Goal: Transaction & Acquisition: Book appointment/travel/reservation

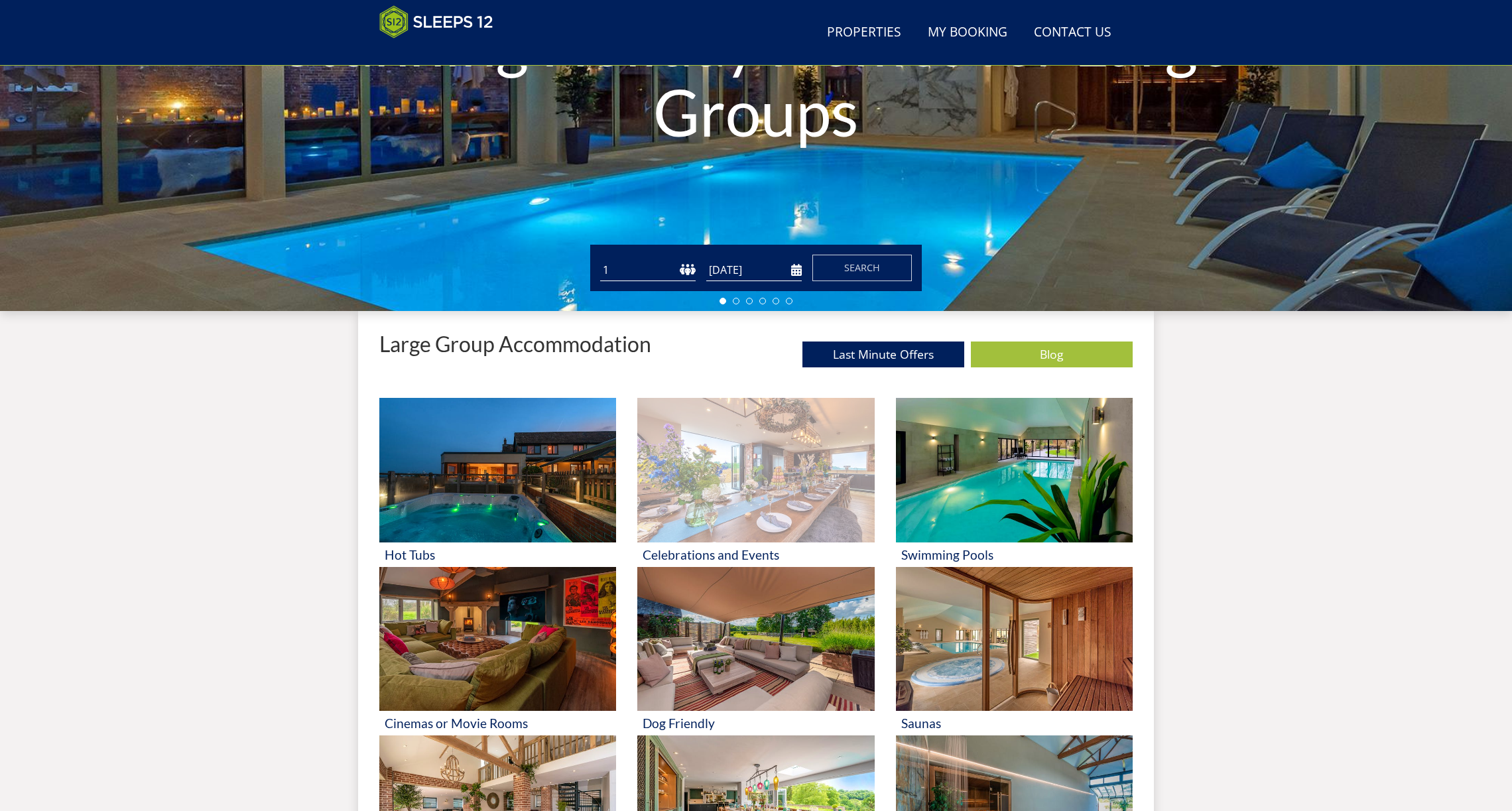
scroll to position [303, 0]
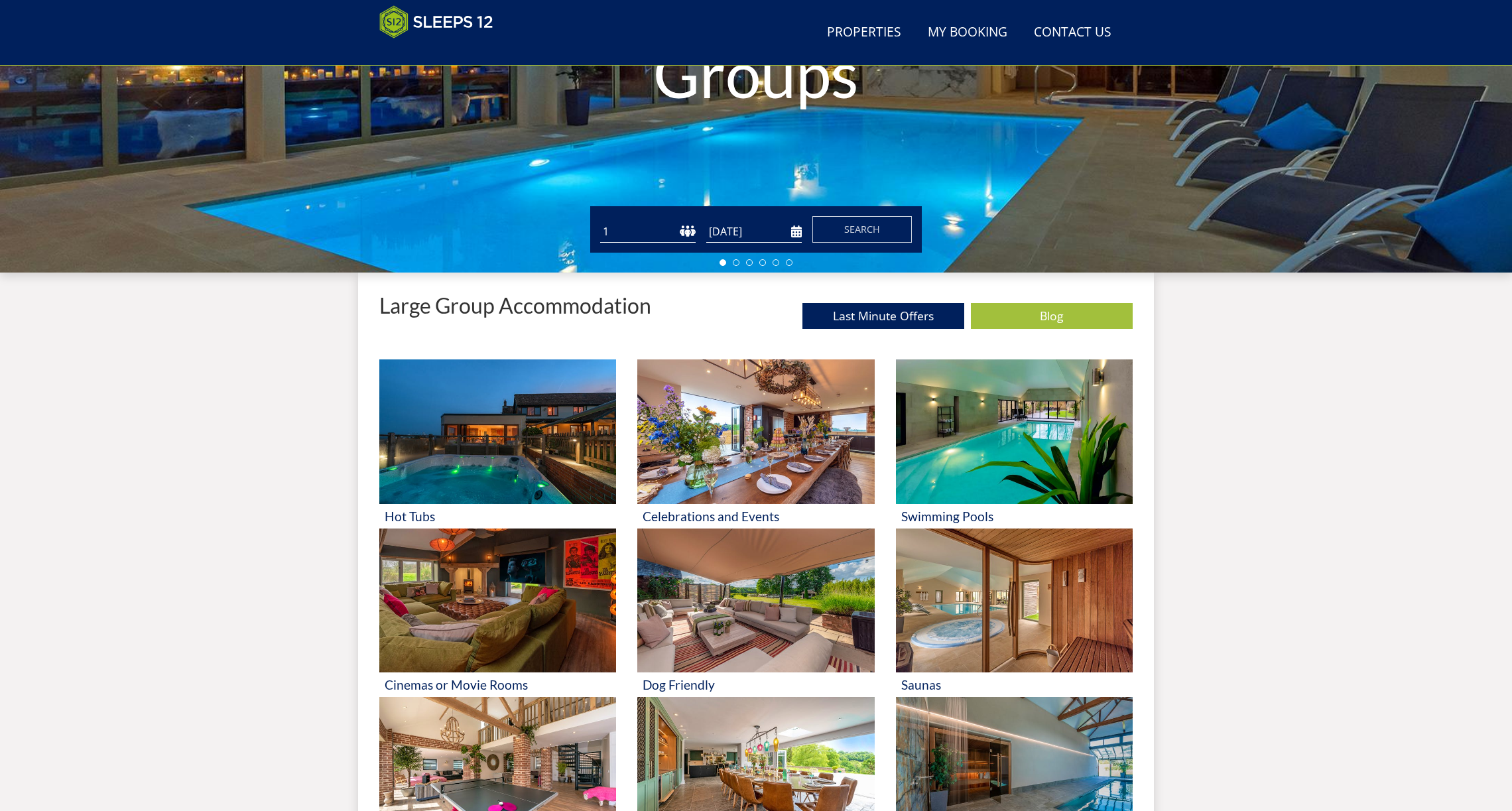
click at [768, 243] on div "Guests 1 2 3 4 5 6 7 8 9 10 11 12 13 14 15 16 17 18 19 20 21 22 23 24 25 26 27 …" at bounding box center [756, 229] width 331 height 46
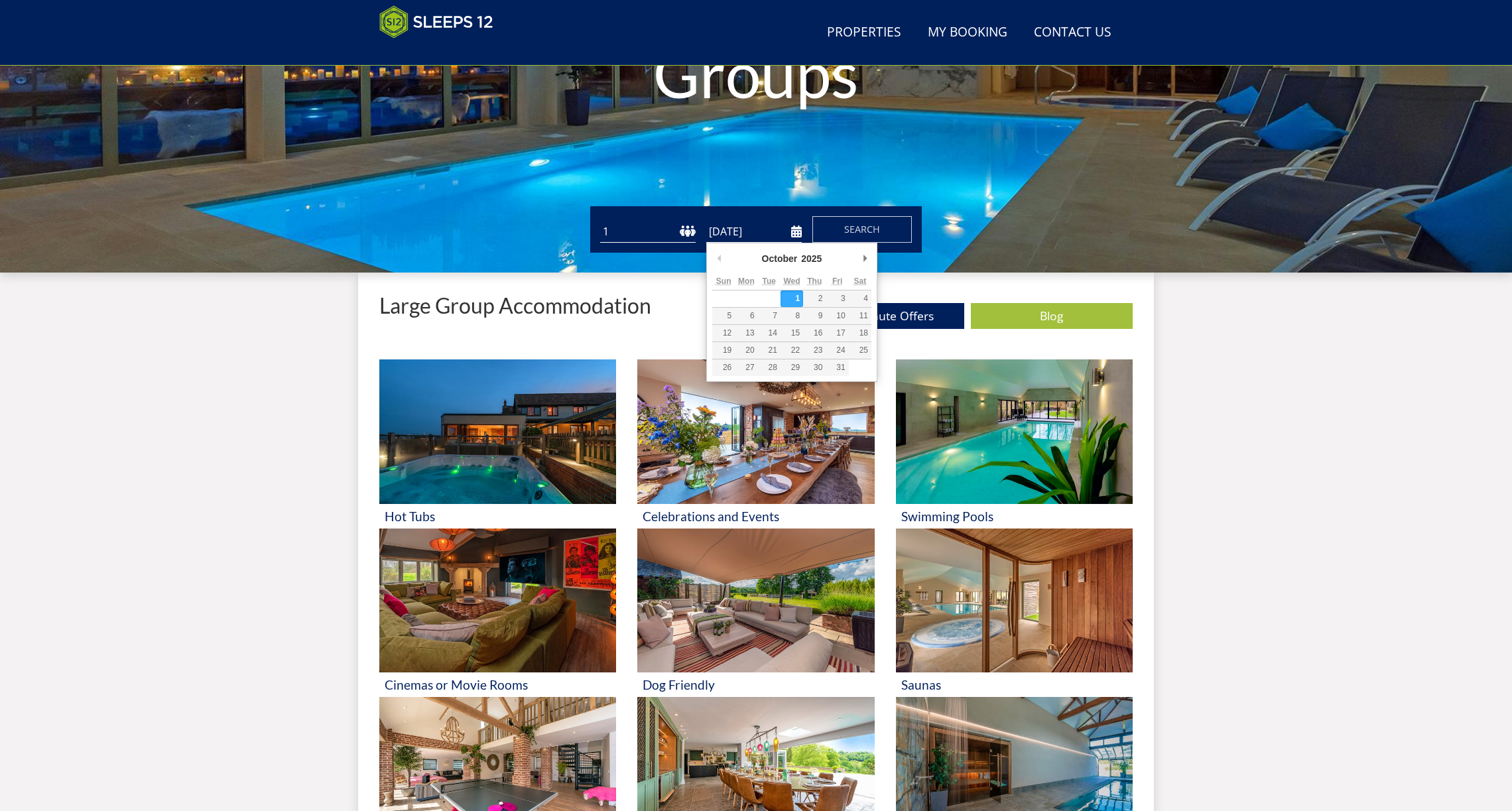
click at [759, 225] on input "[DATE]" at bounding box center [754, 232] width 96 height 22
type input "22/12/2025"
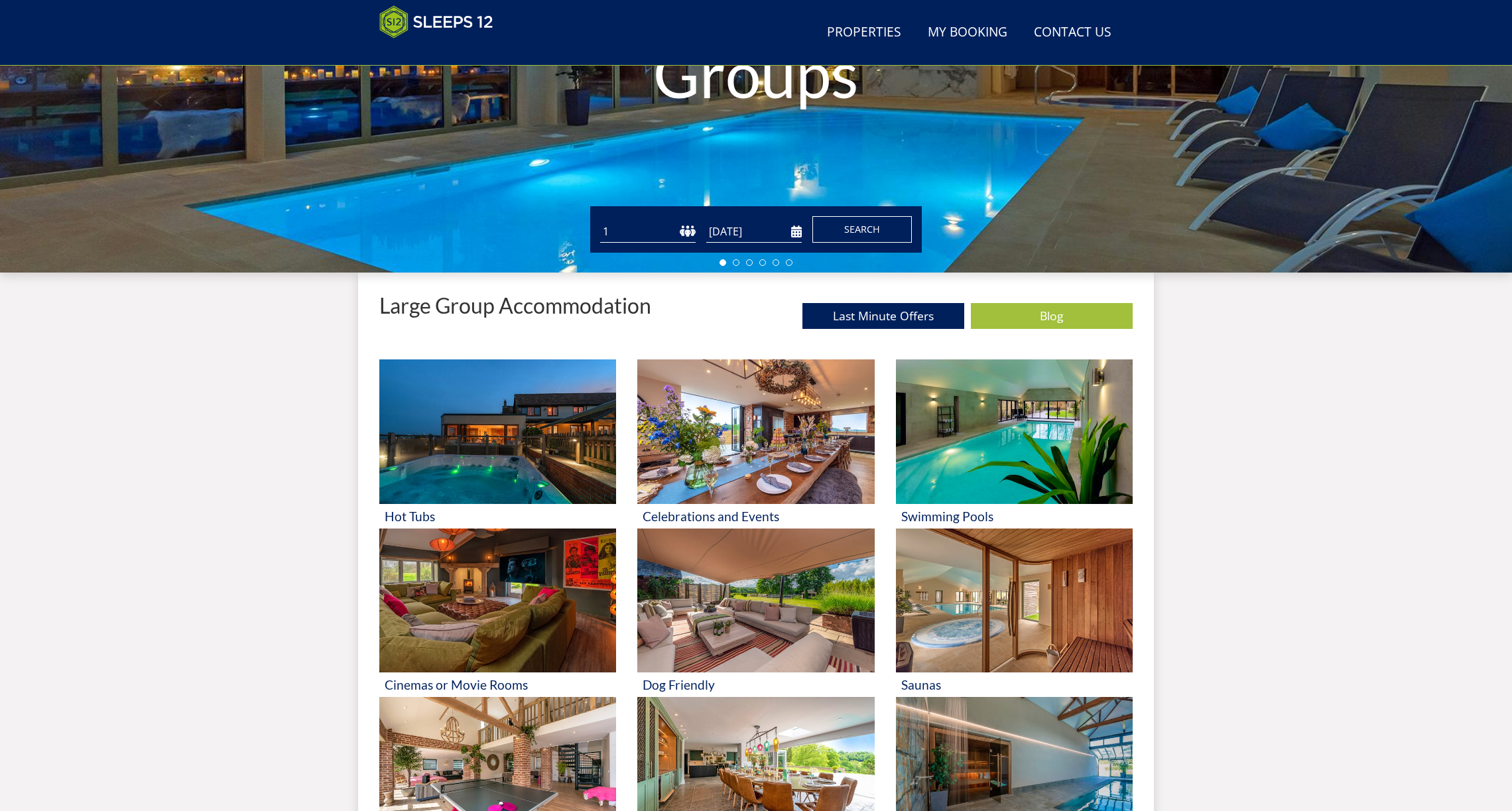
click at [890, 233] on button "Search" at bounding box center [862, 229] width 99 height 27
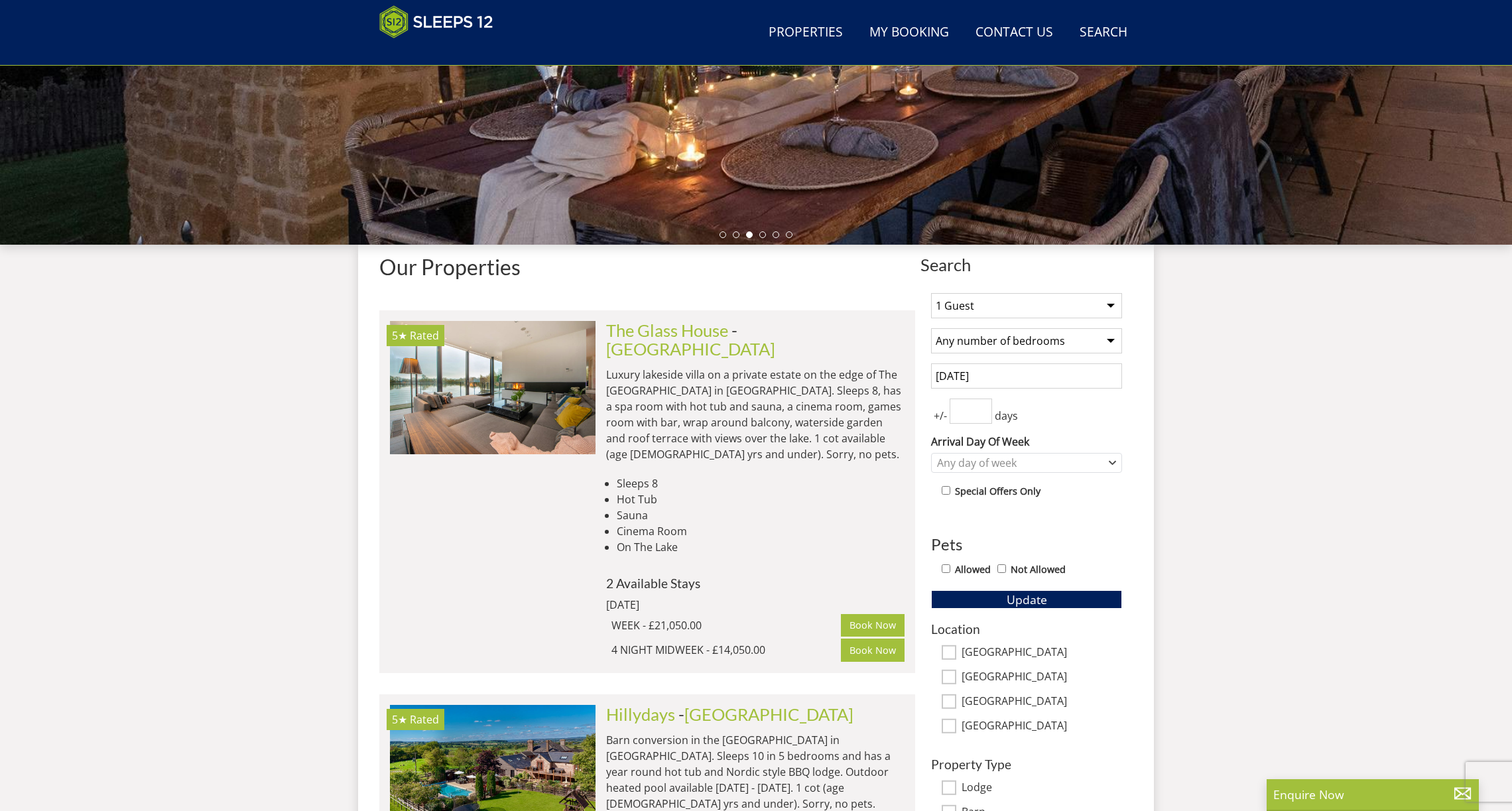
scroll to position [325, 0]
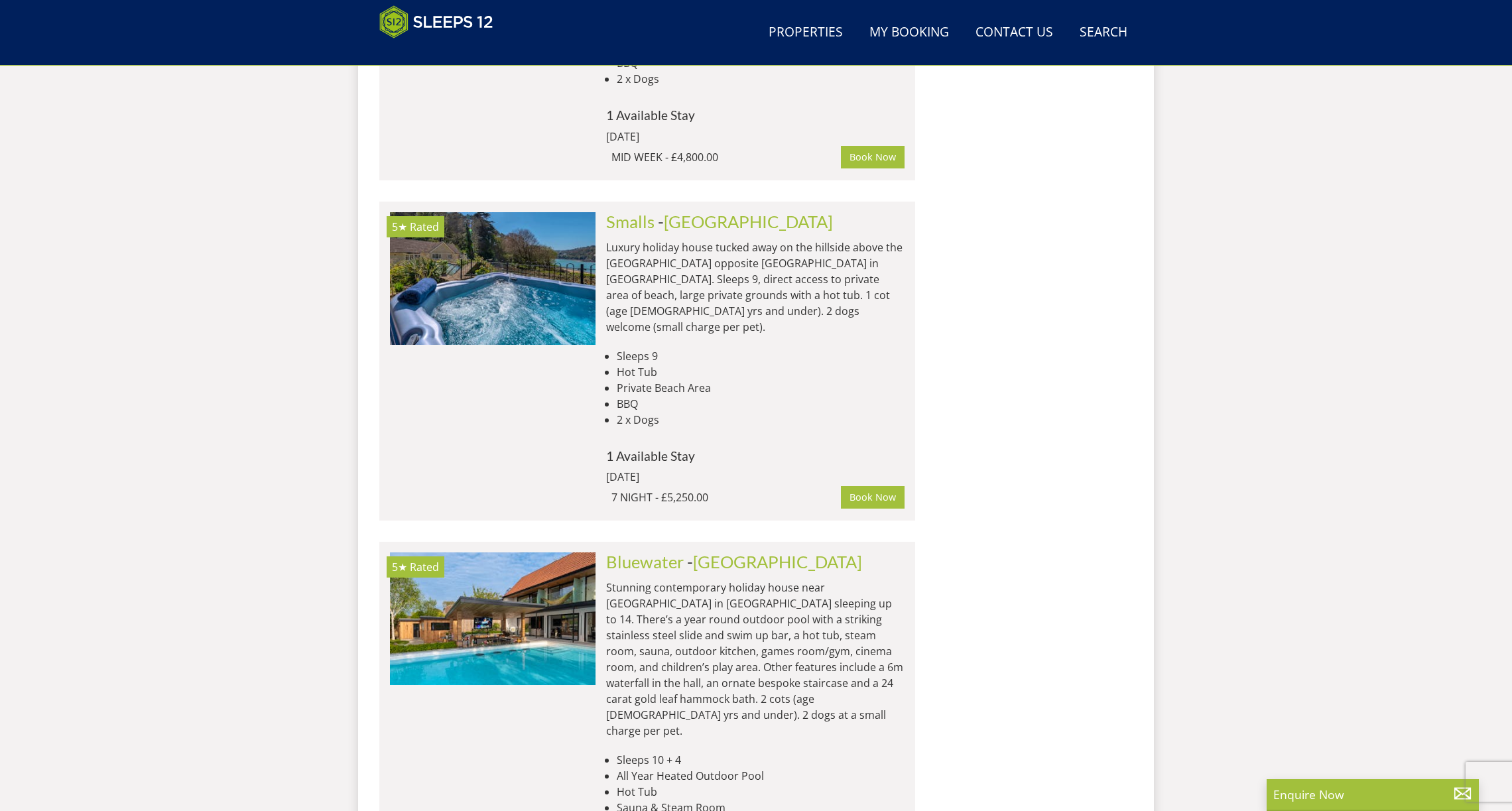
scroll to position [7583, 0]
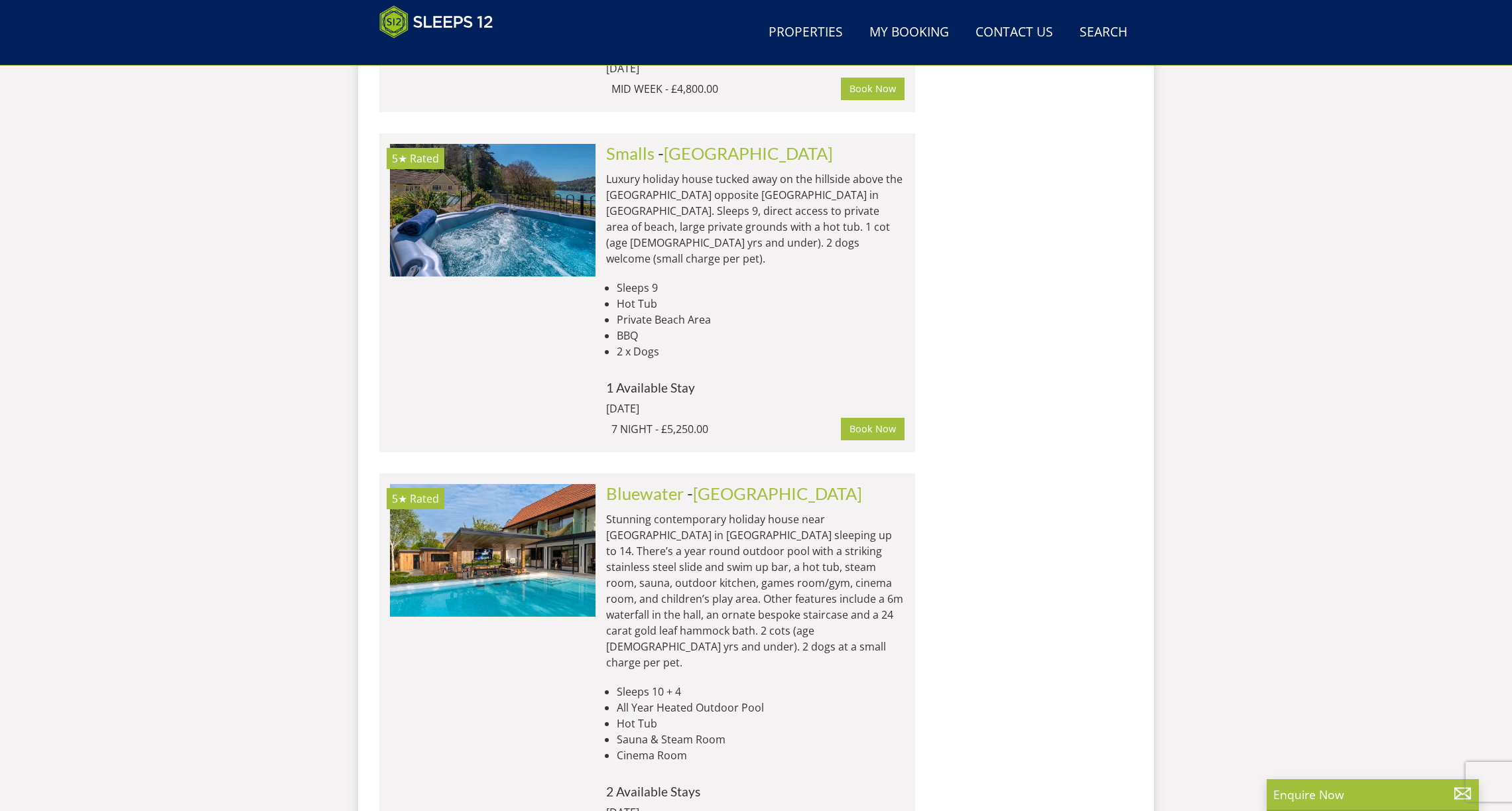
click at [445, 22] on img at bounding box center [436, 22] width 114 height 33
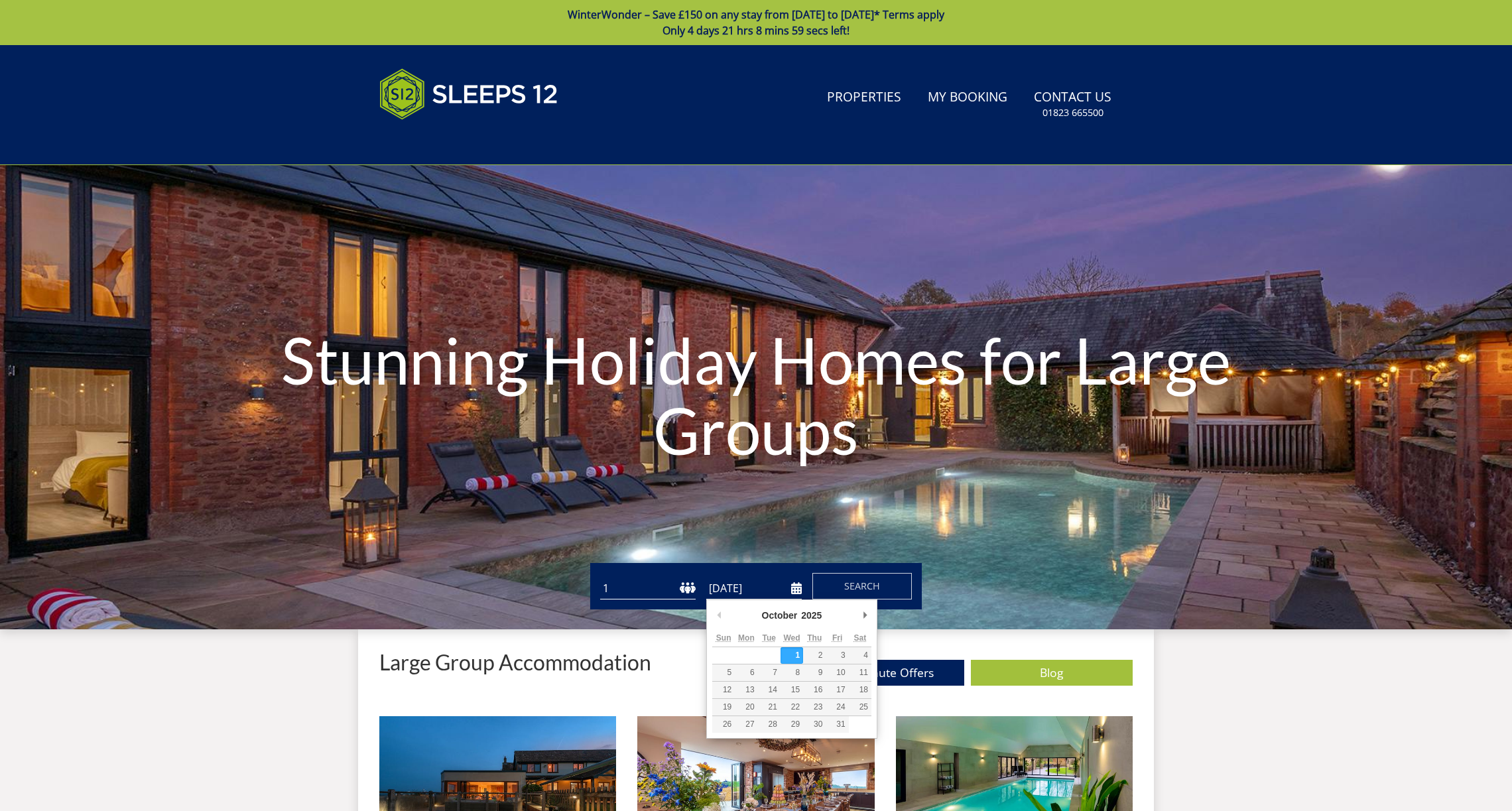
click at [784, 583] on input "[DATE]" at bounding box center [754, 589] width 96 height 22
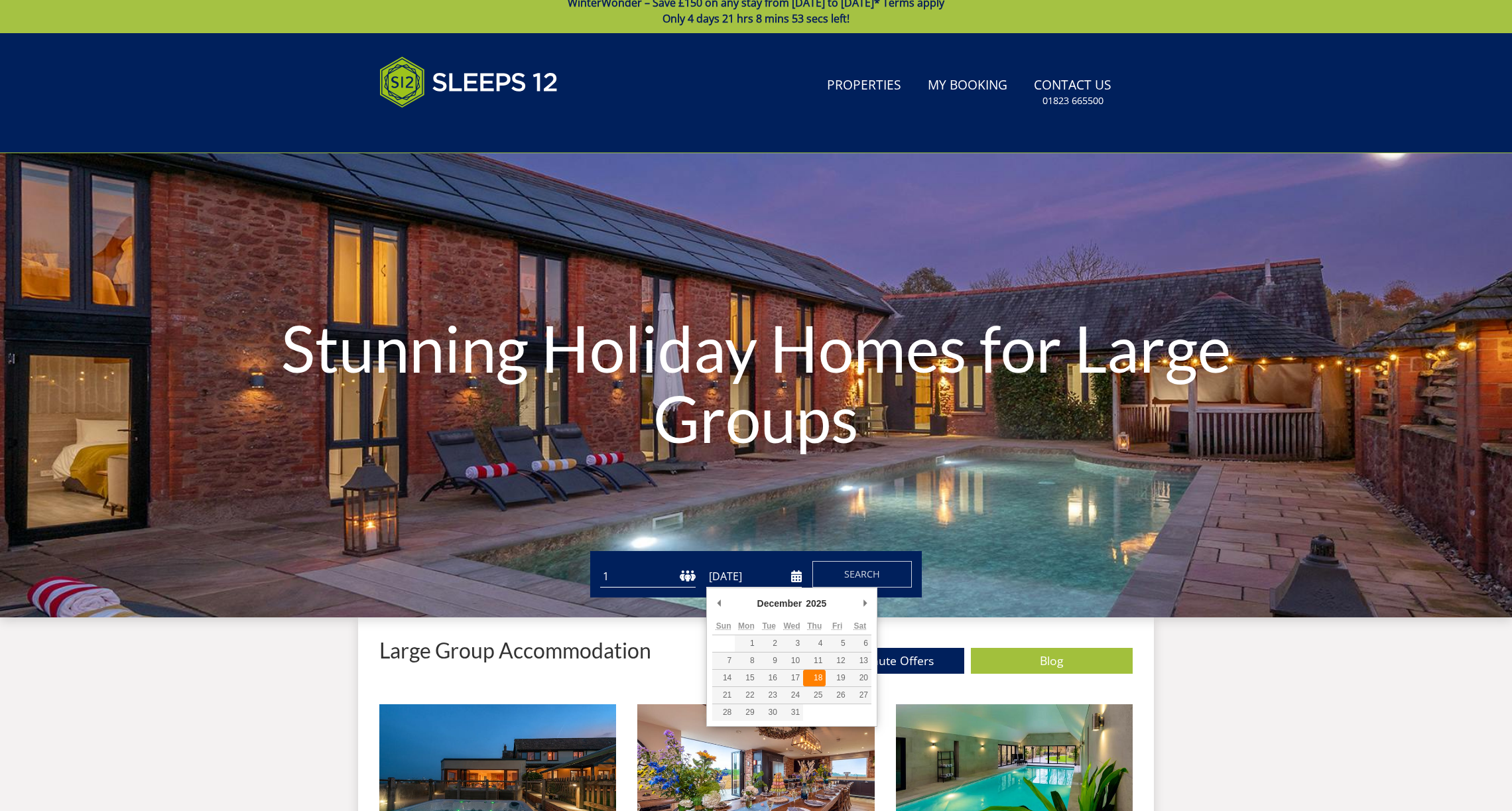
scroll to position [8, 0]
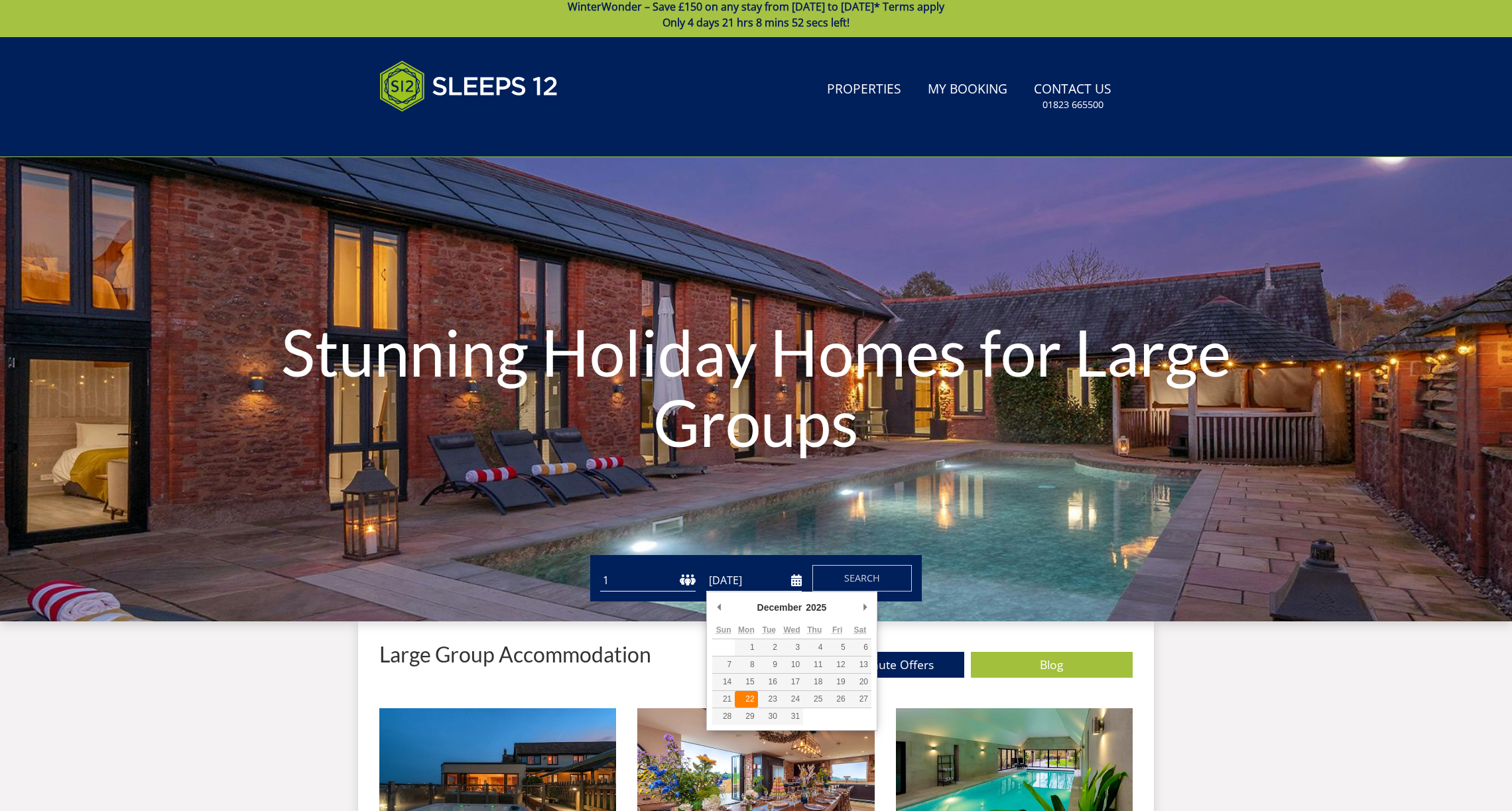
type input "22/12/2025"
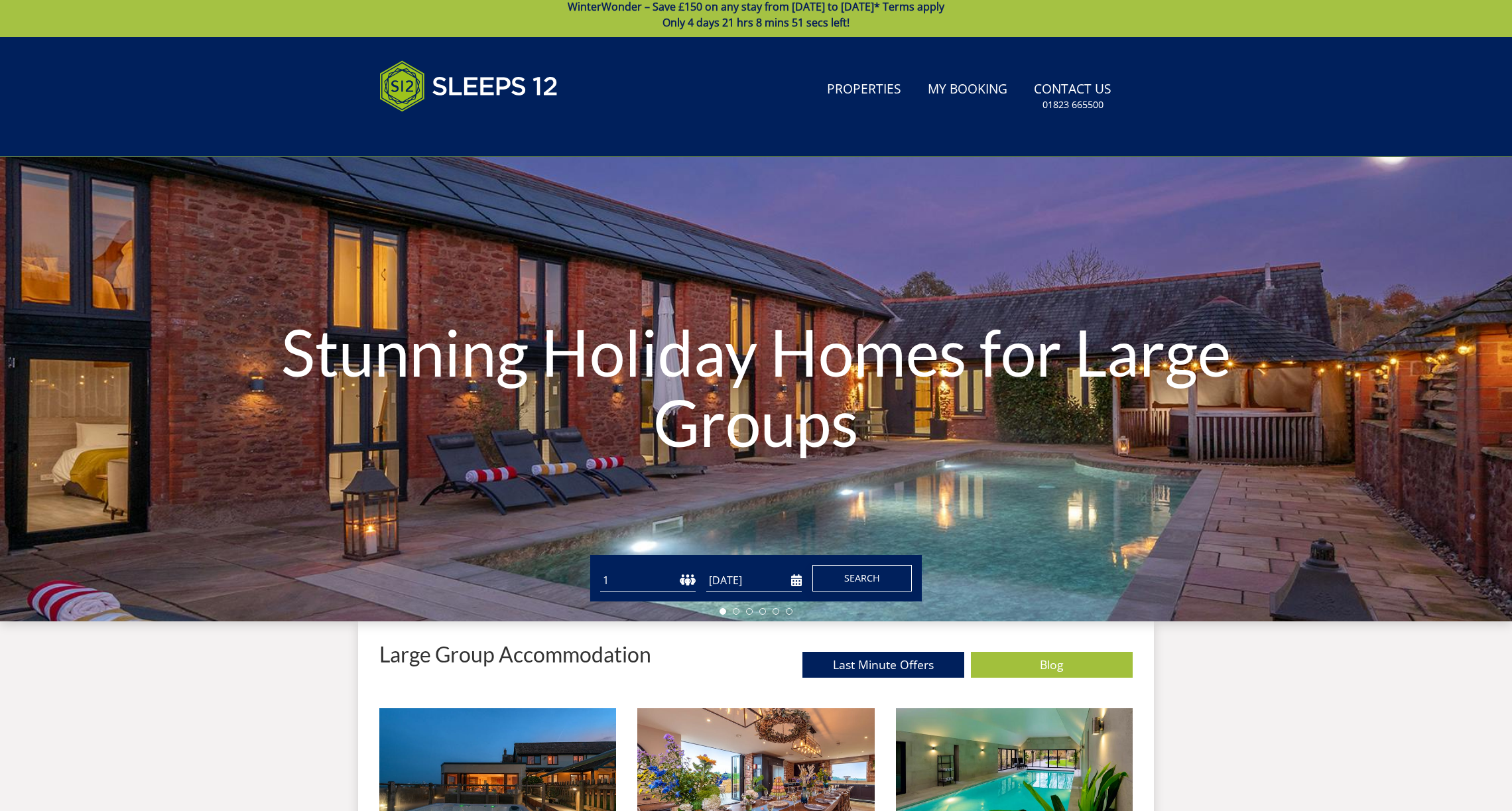
click at [830, 582] on button "Search" at bounding box center [862, 578] width 99 height 27
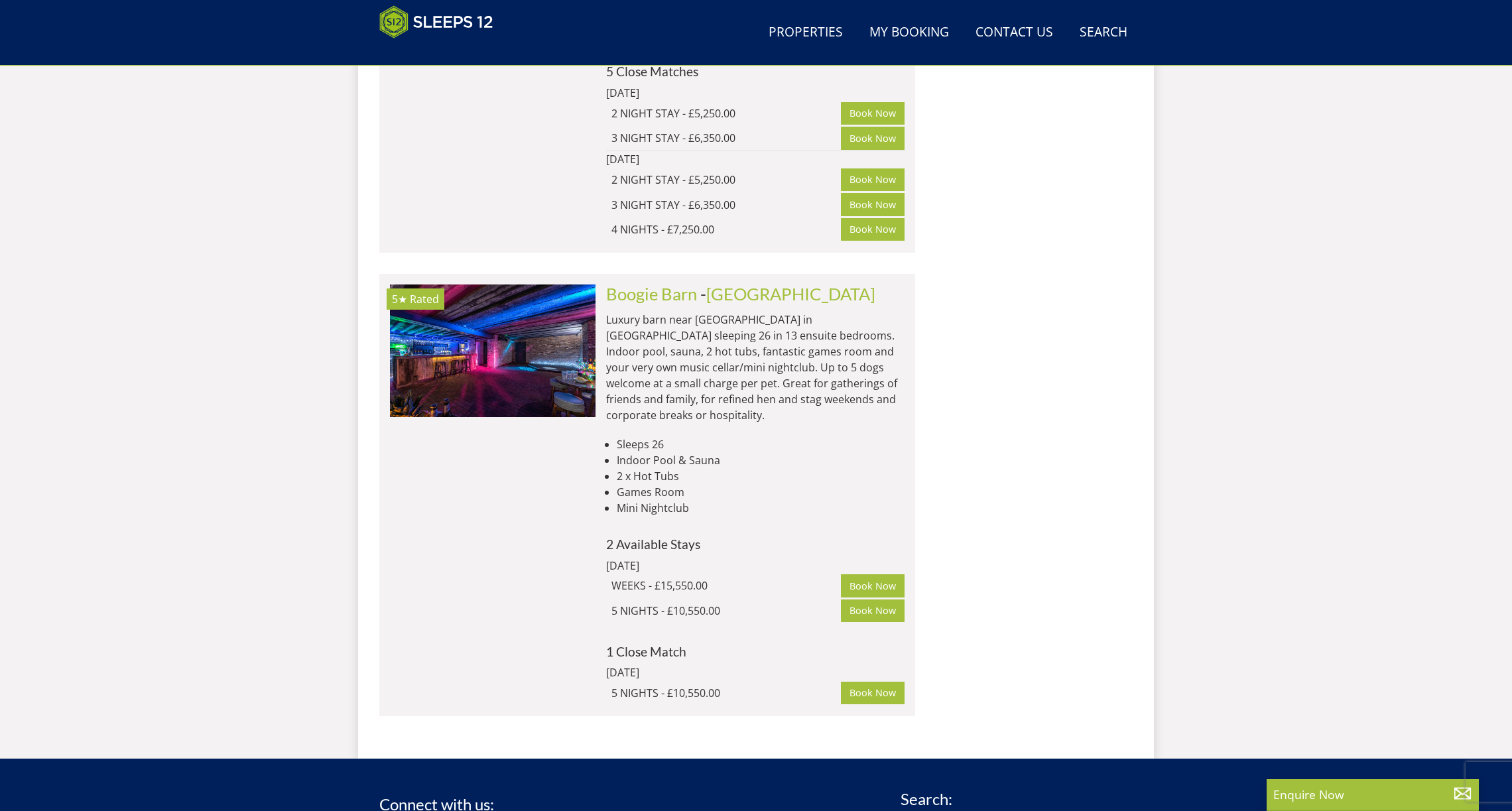
scroll to position [2104, 0]
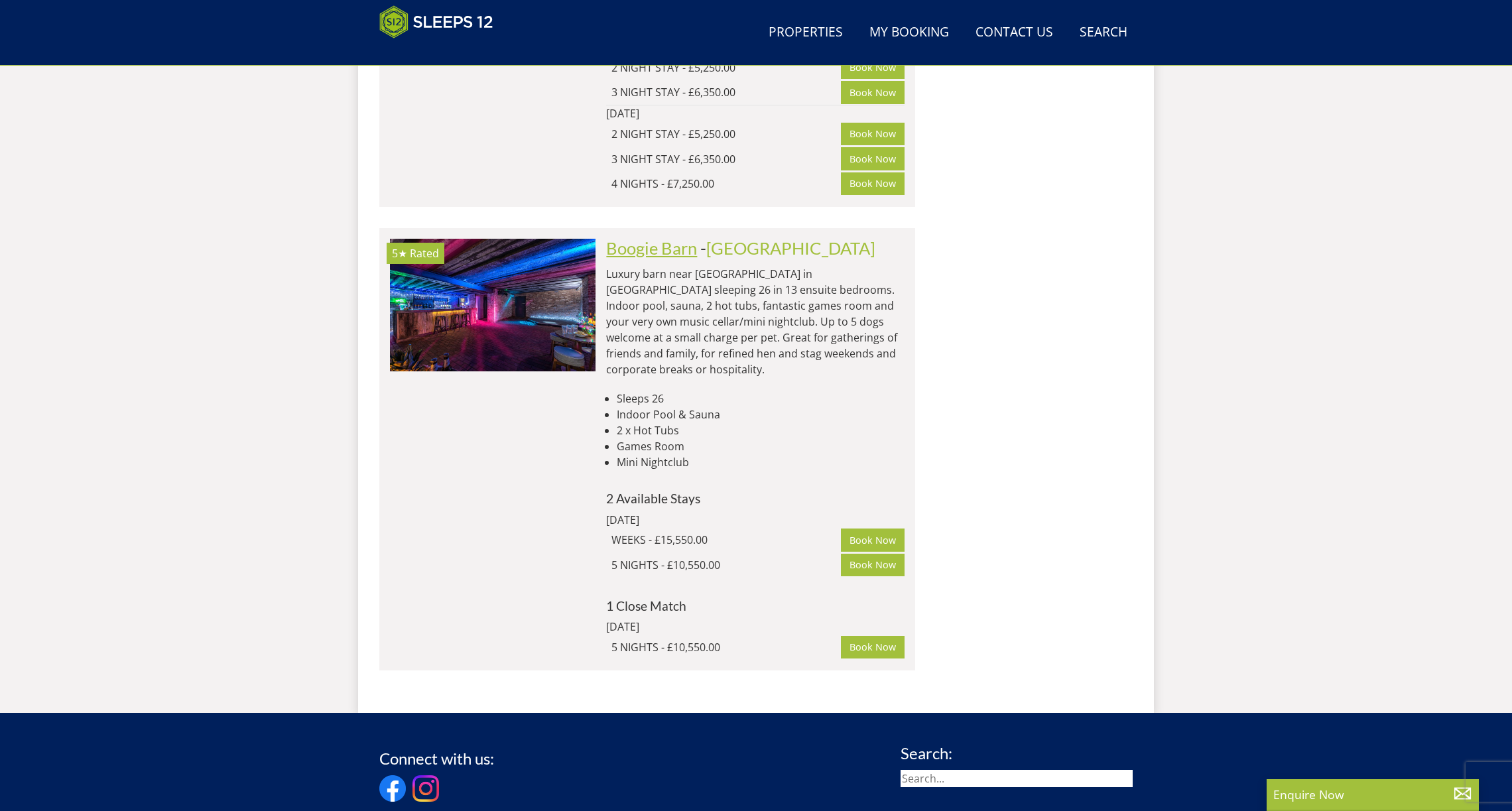
click at [667, 238] on link "Boogie Barn" at bounding box center [651, 249] width 91 height 20
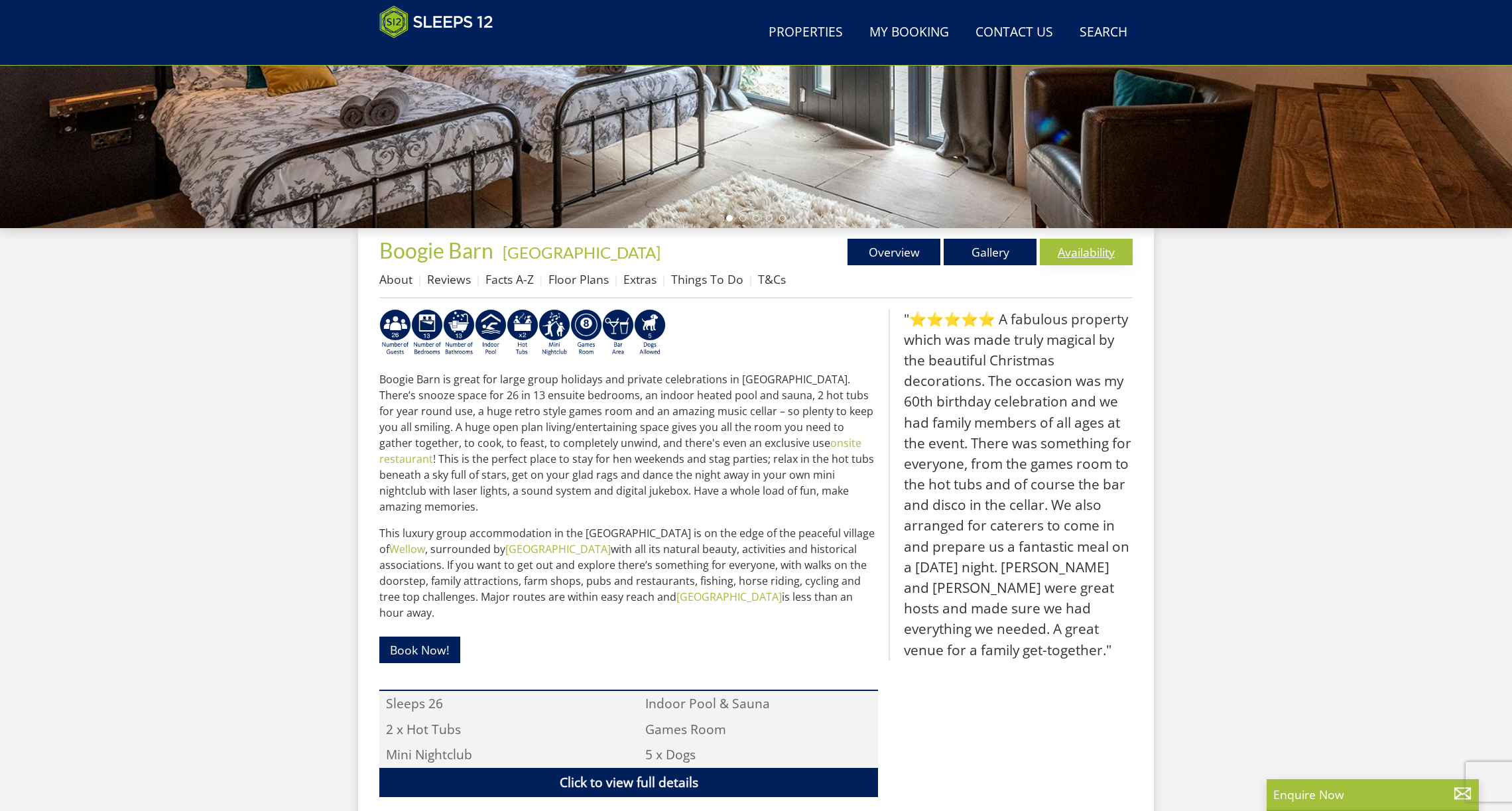
click at [1091, 254] on link "Availability" at bounding box center [1086, 251] width 93 height 27
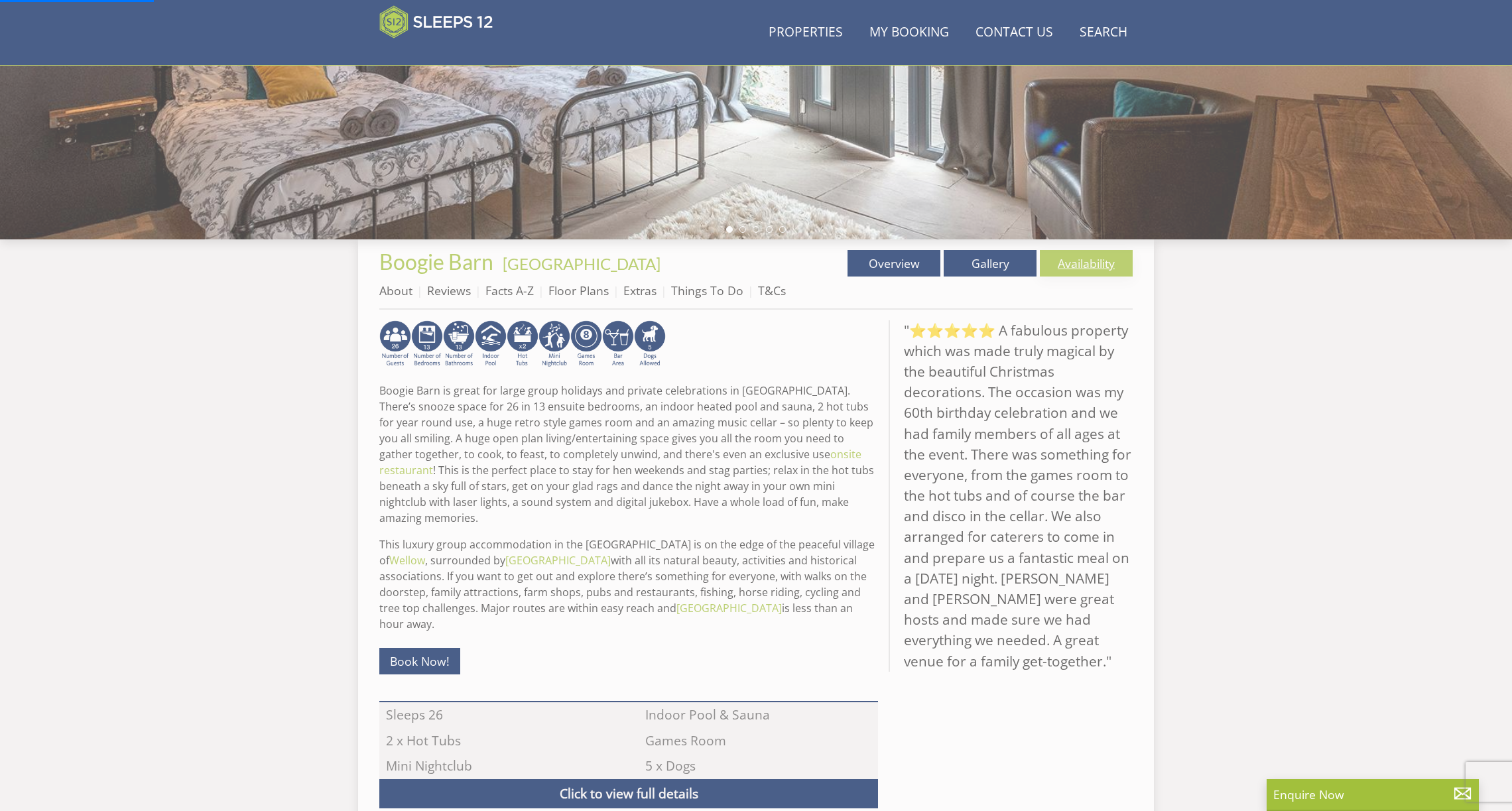
scroll to position [334, 0]
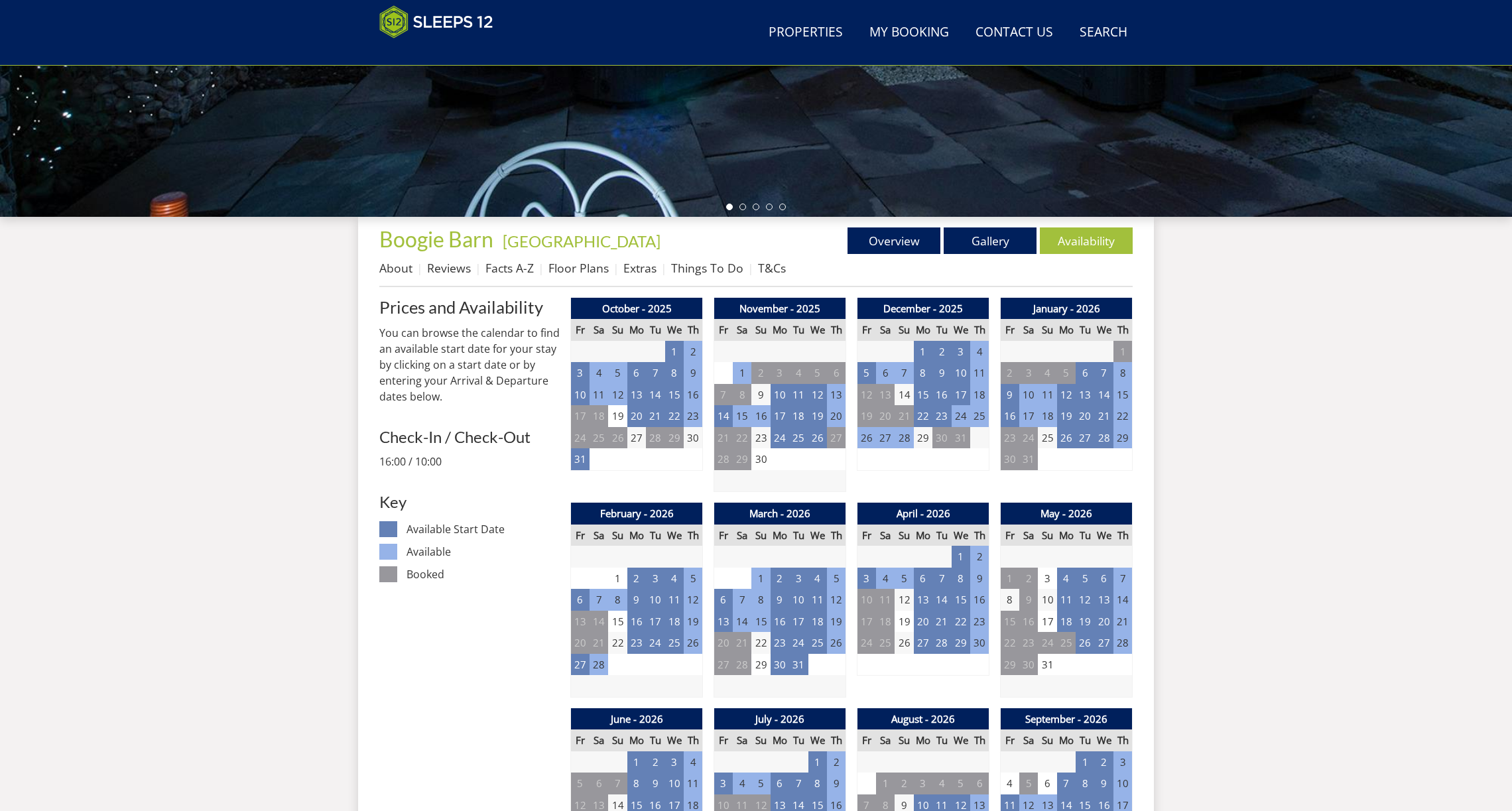
scroll to position [374, 0]
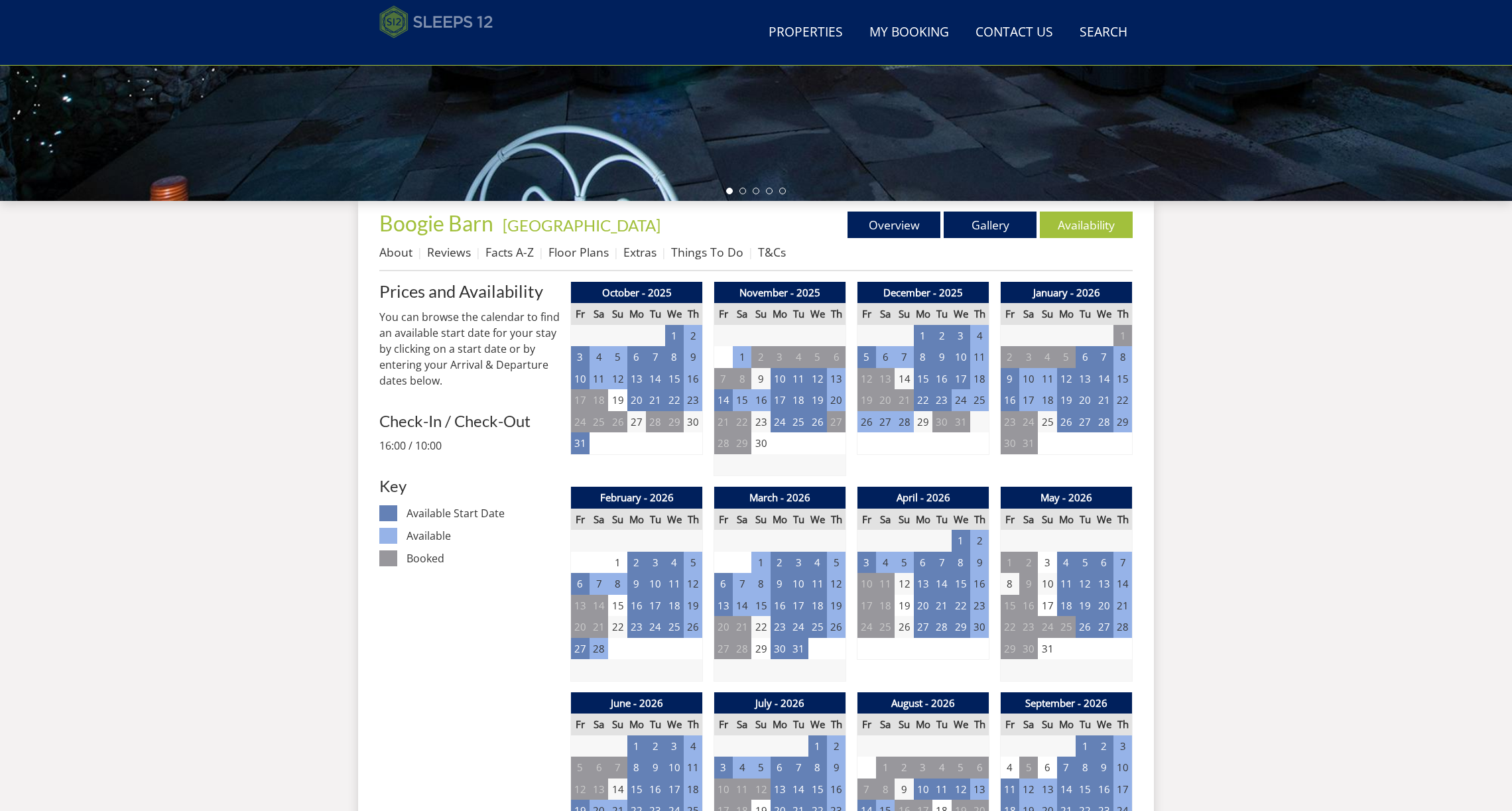
click at [465, 32] on img at bounding box center [436, 22] width 114 height 33
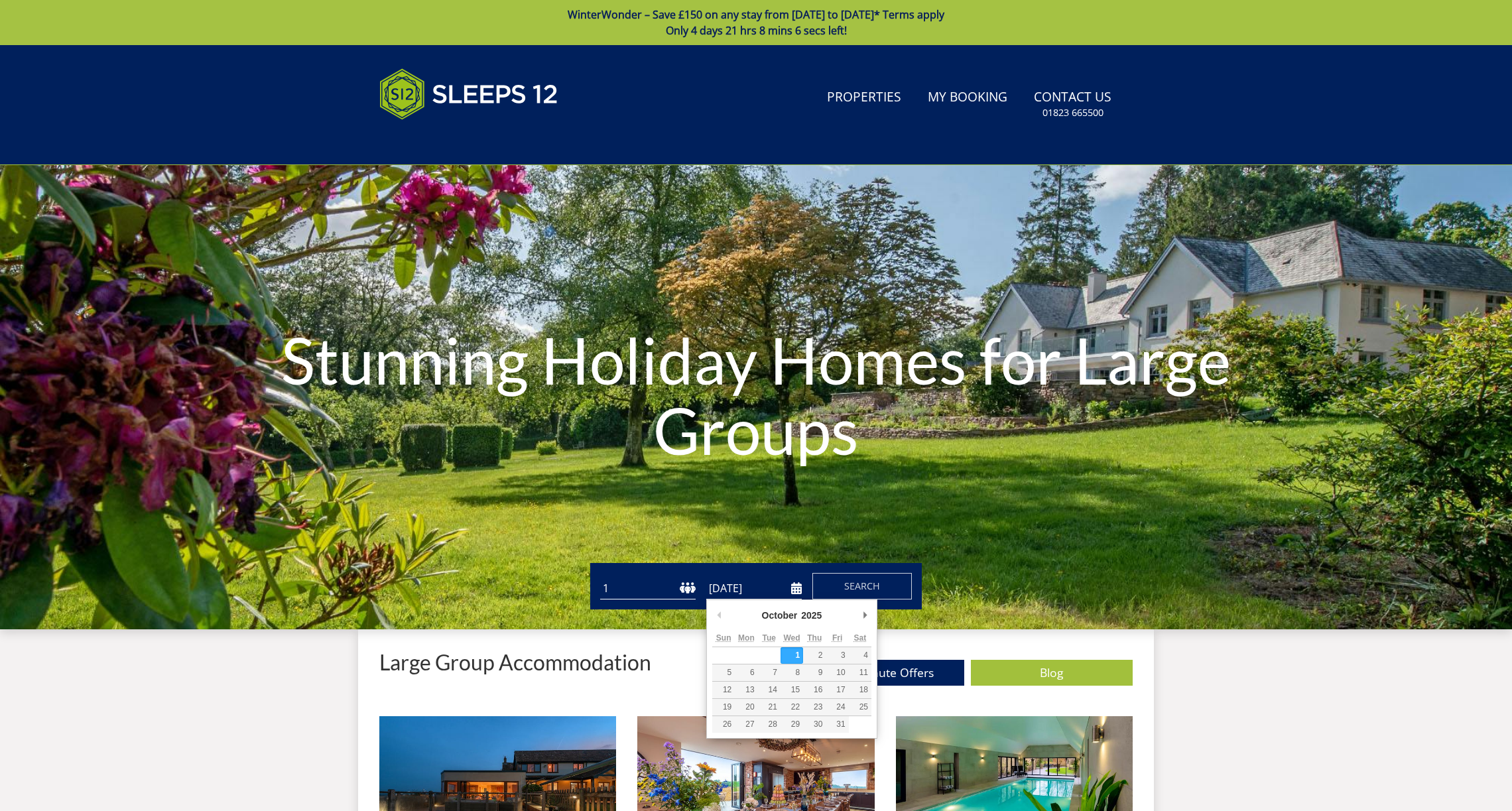
click at [747, 587] on input "[DATE]" at bounding box center [754, 589] width 96 height 22
type input "29/12/2025"
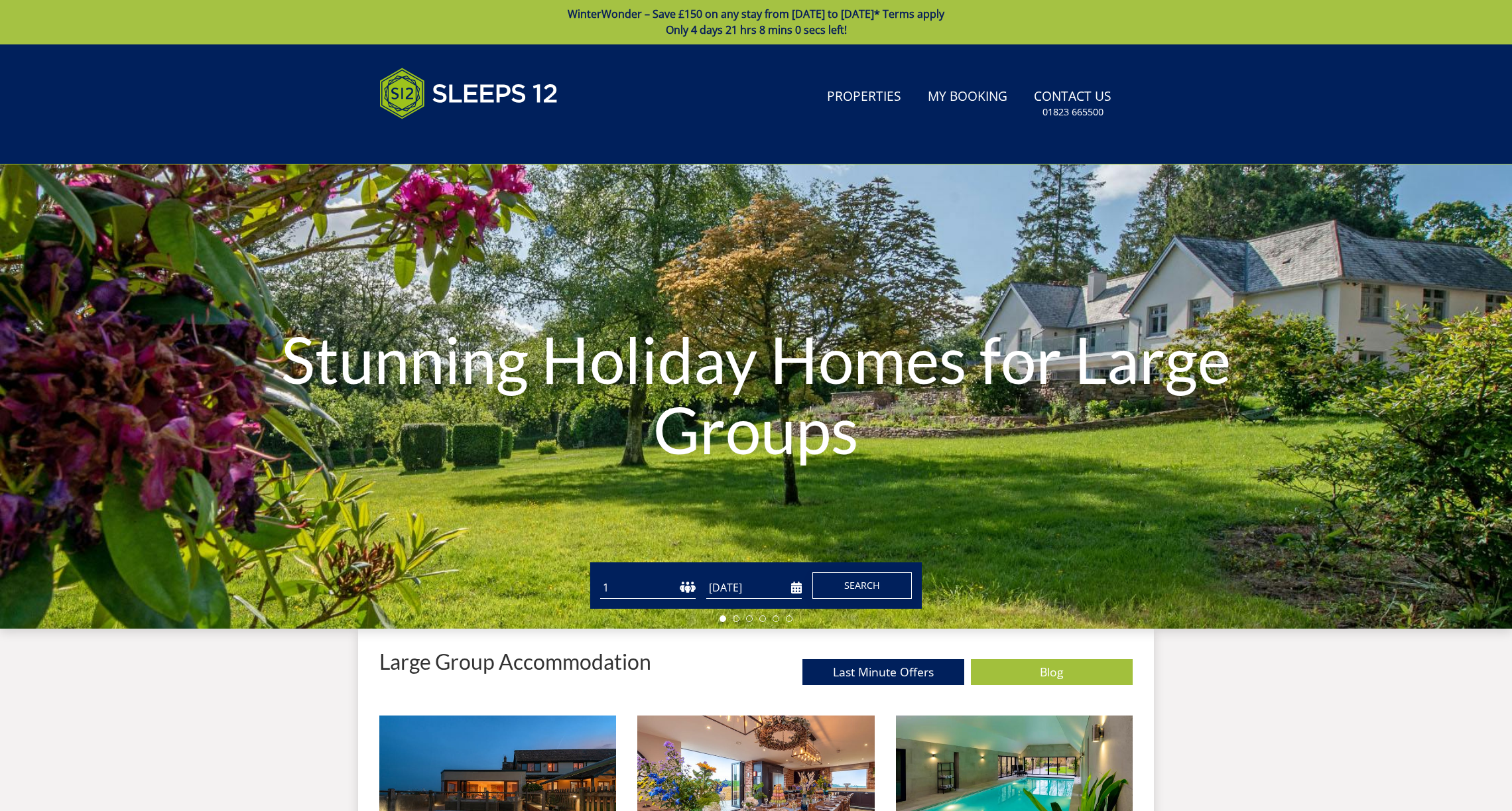
click at [859, 584] on span "Search" at bounding box center [861, 585] width 36 height 13
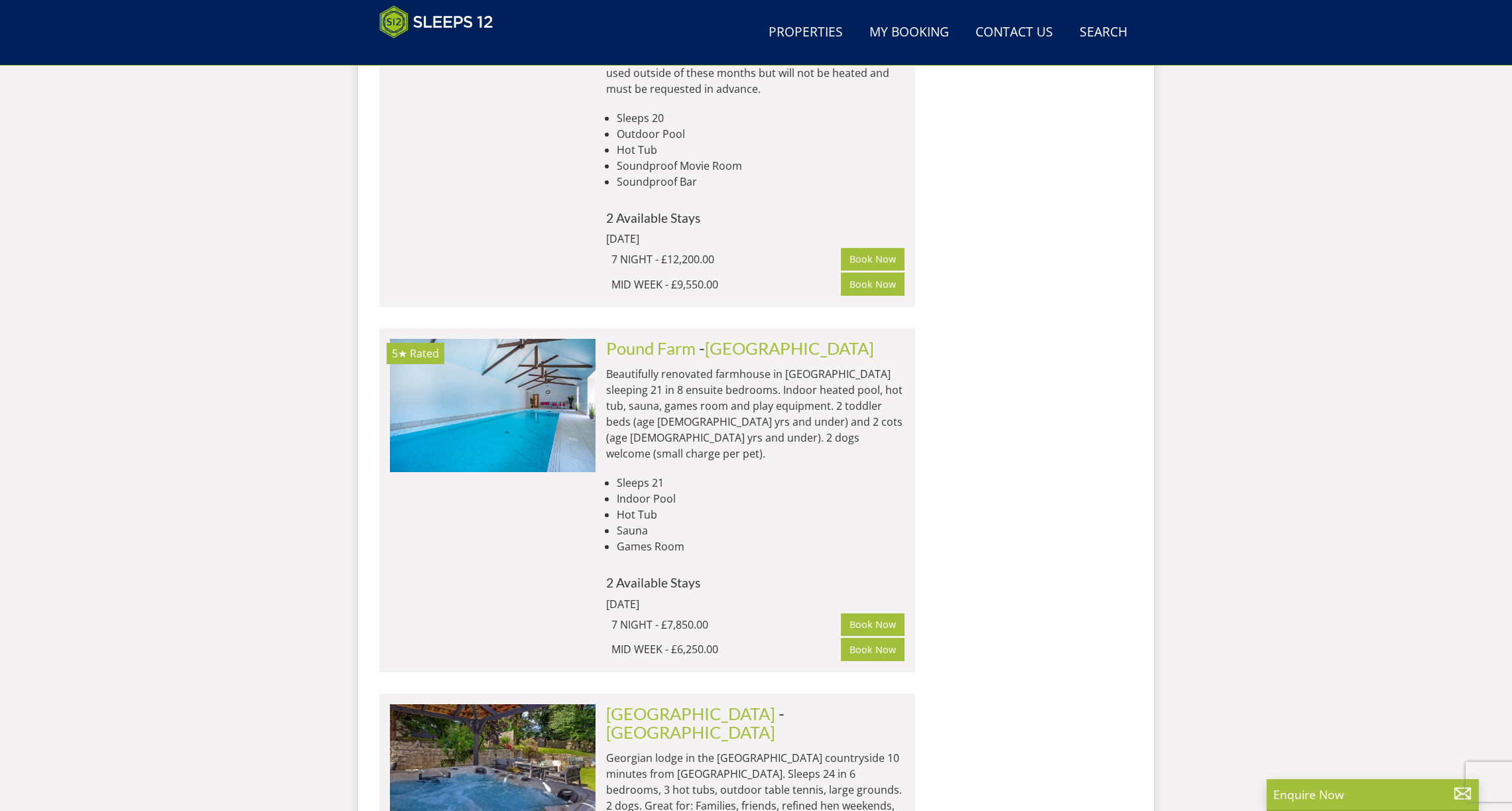
scroll to position [7389, 0]
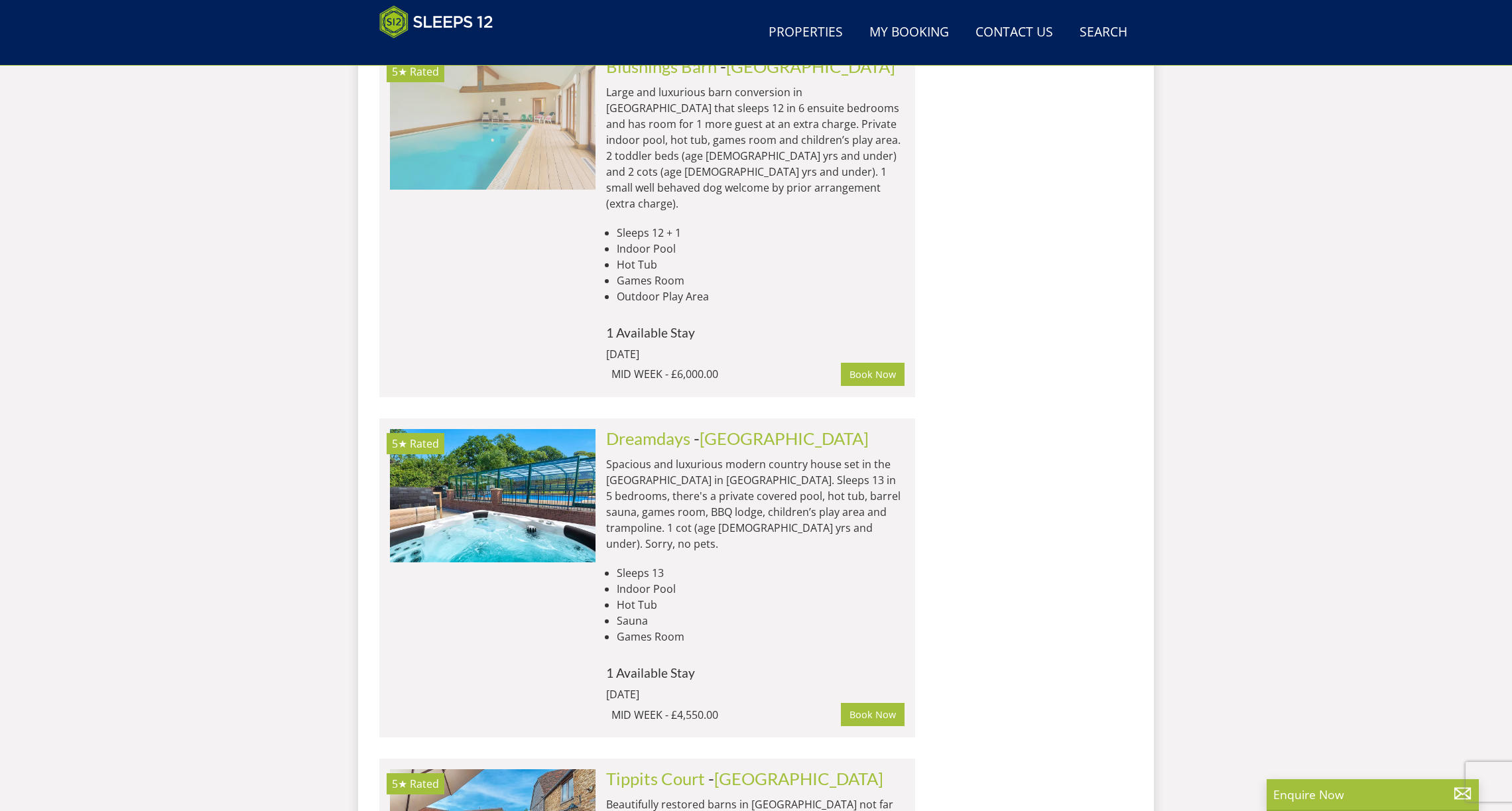
scroll to position [2635, 0]
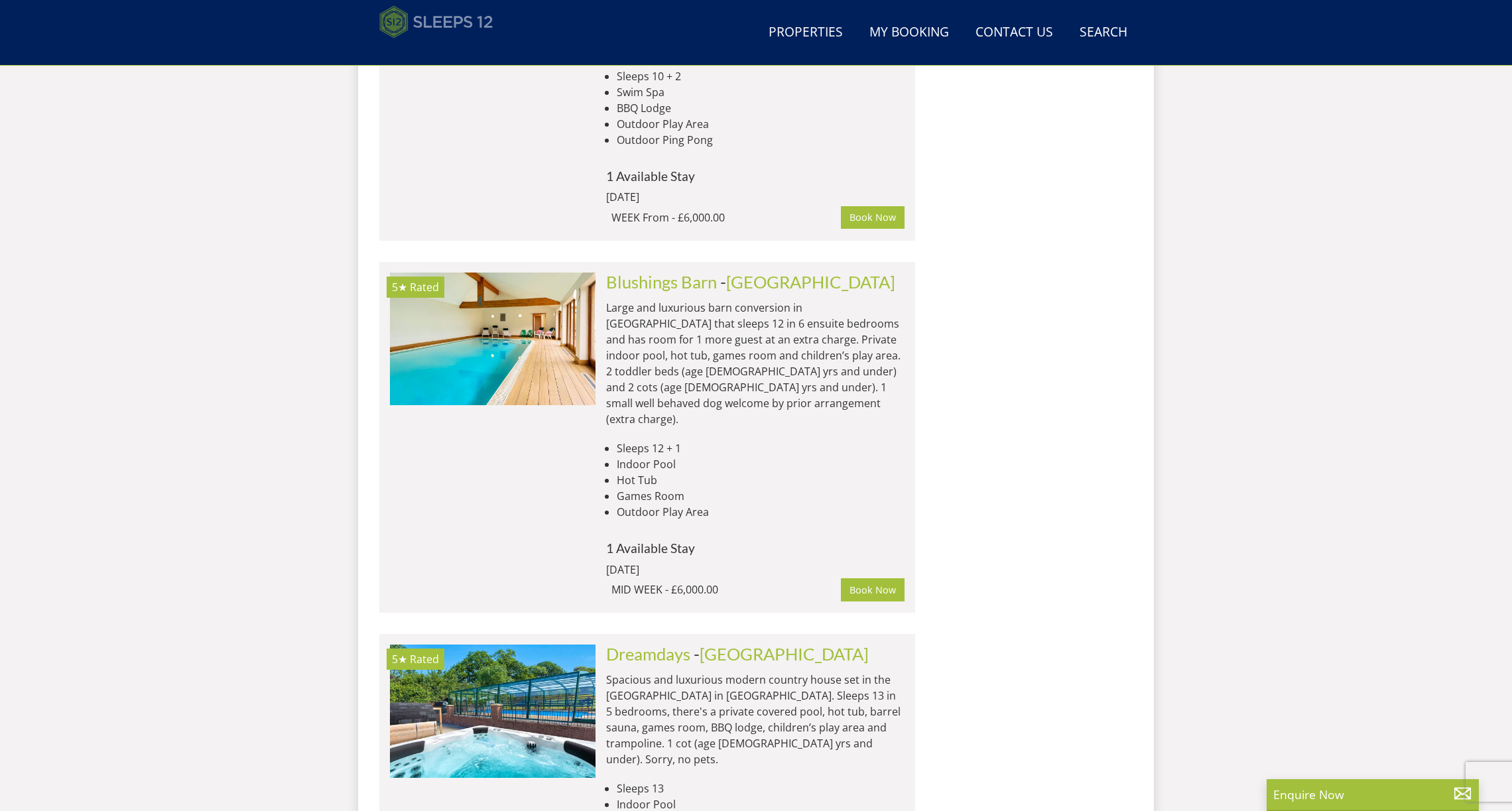
click at [472, 22] on img at bounding box center [436, 22] width 114 height 33
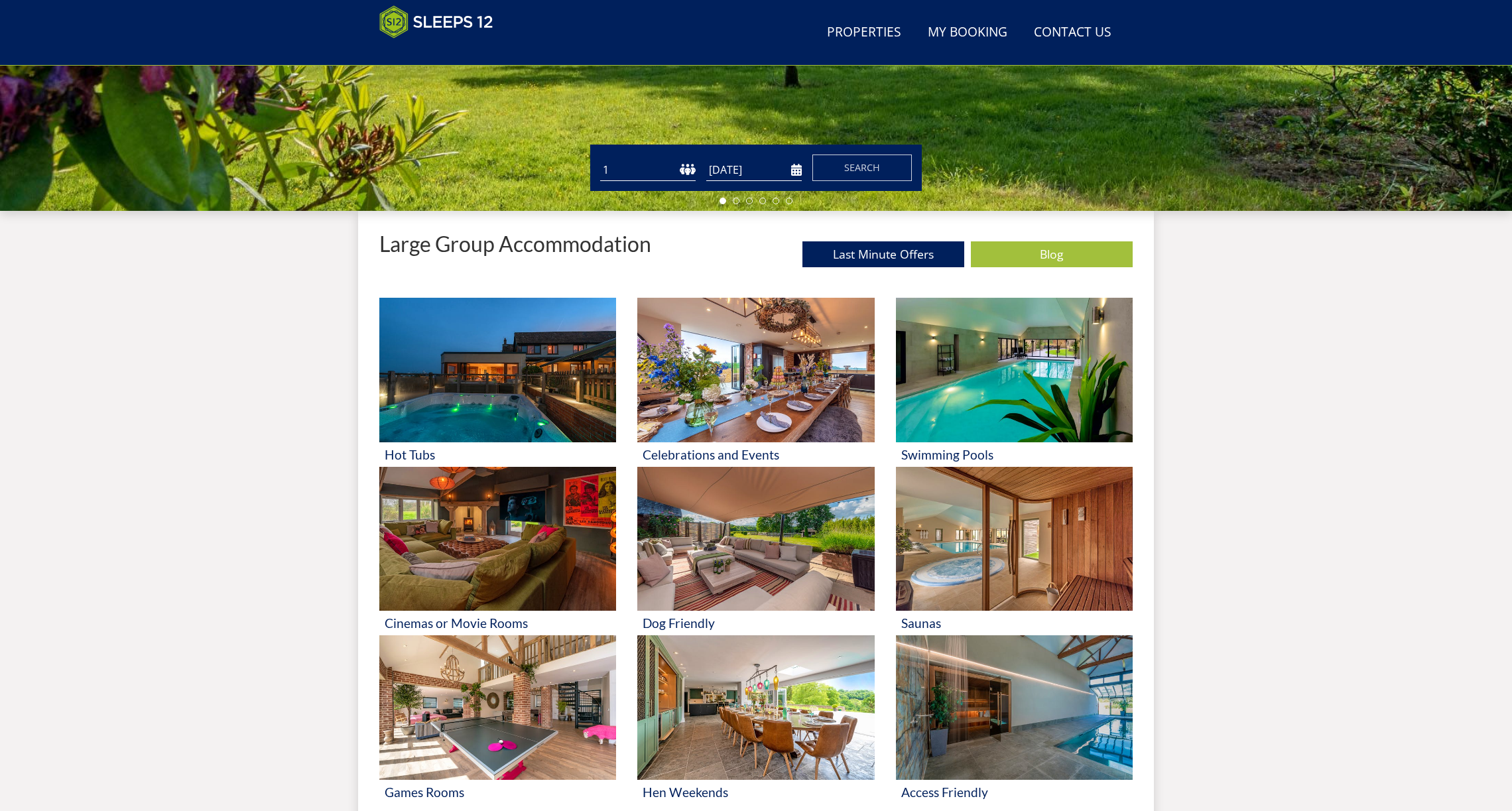
scroll to position [585, 0]
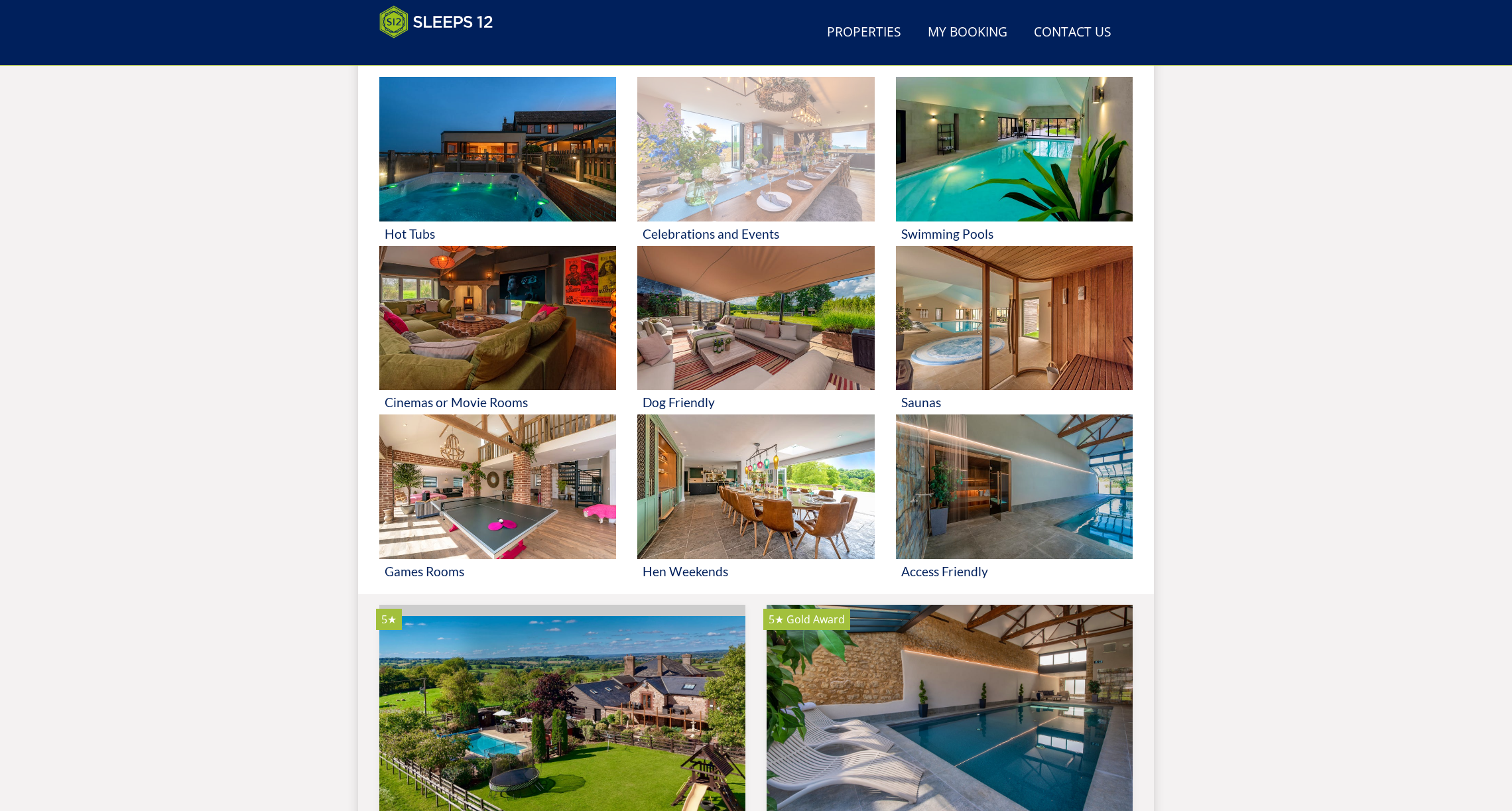
click at [711, 166] on img at bounding box center [755, 149] width 237 height 145
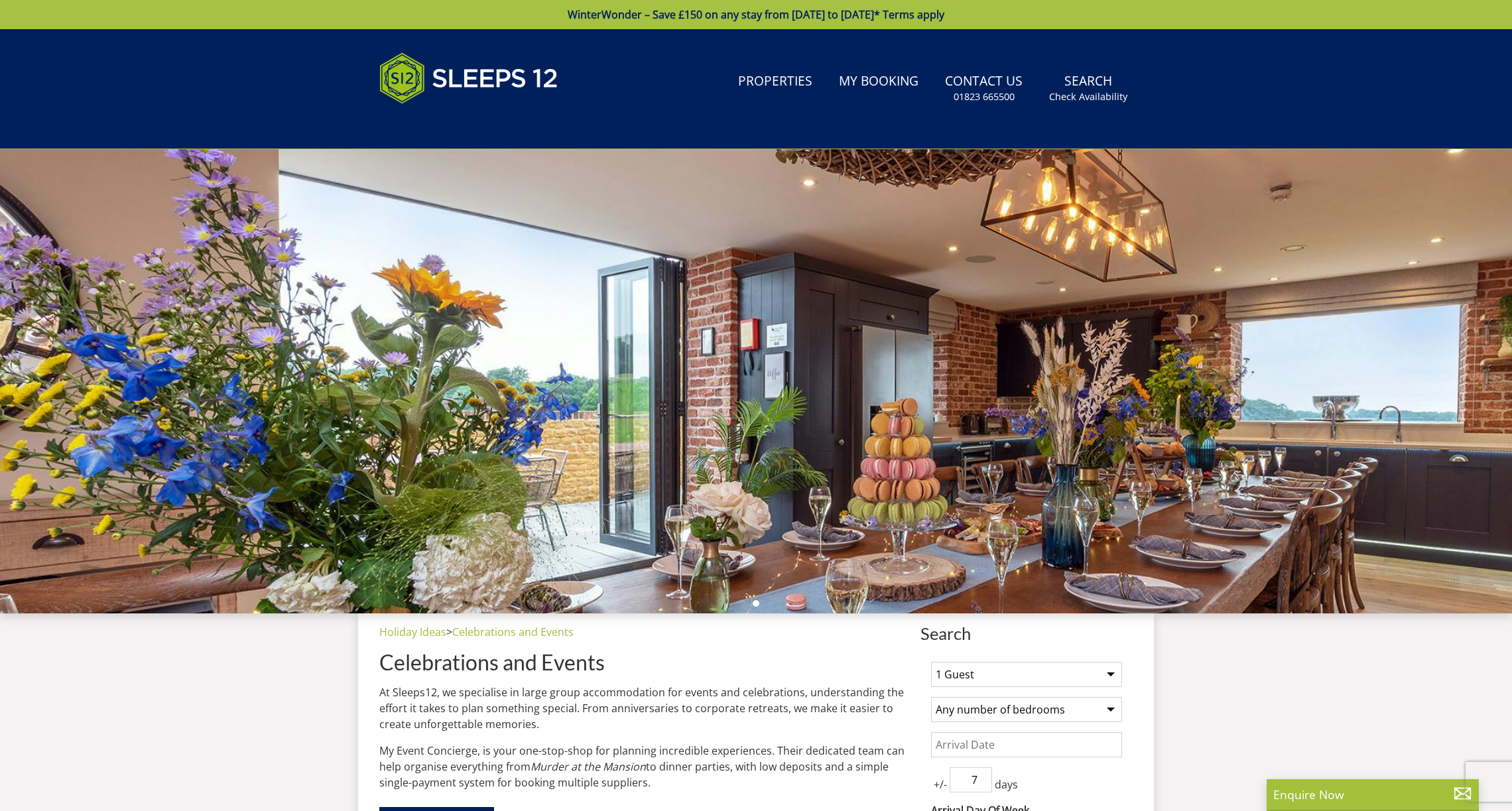
click at [760, 173] on div at bounding box center [756, 381] width 1512 height 464
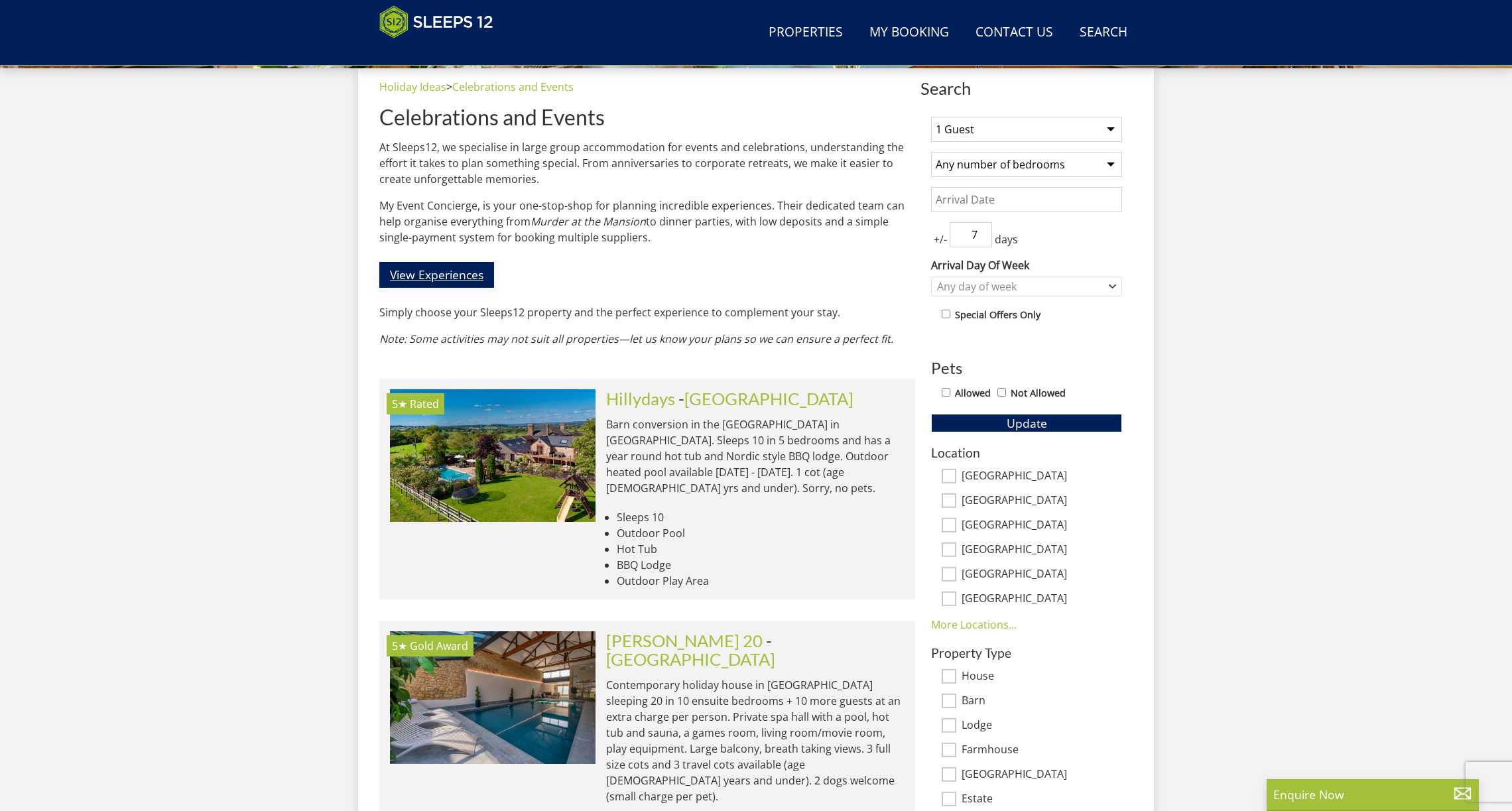
scroll to position [509, 0]
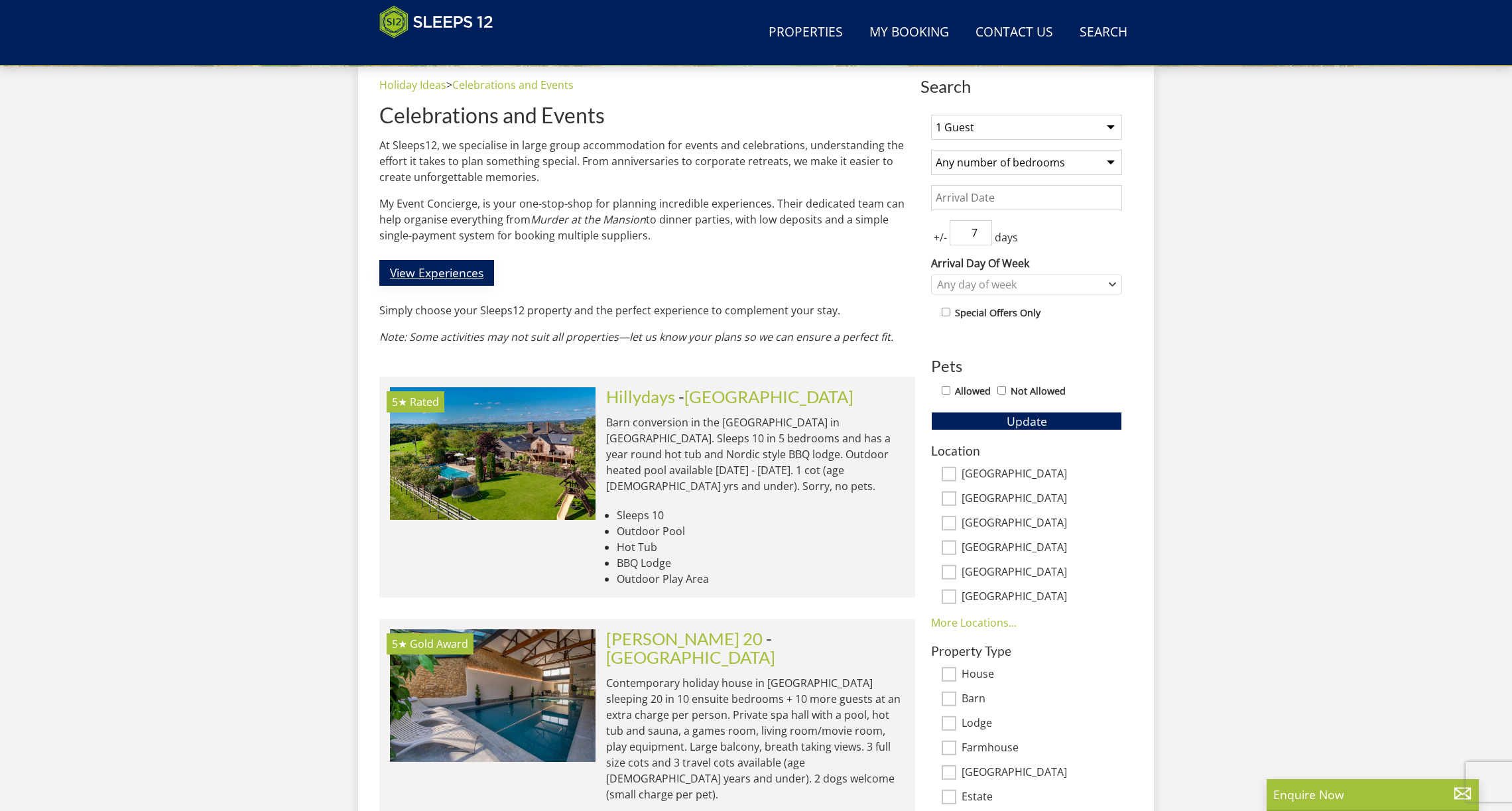
click at [437, 279] on link "View Experiences" at bounding box center [436, 272] width 115 height 26
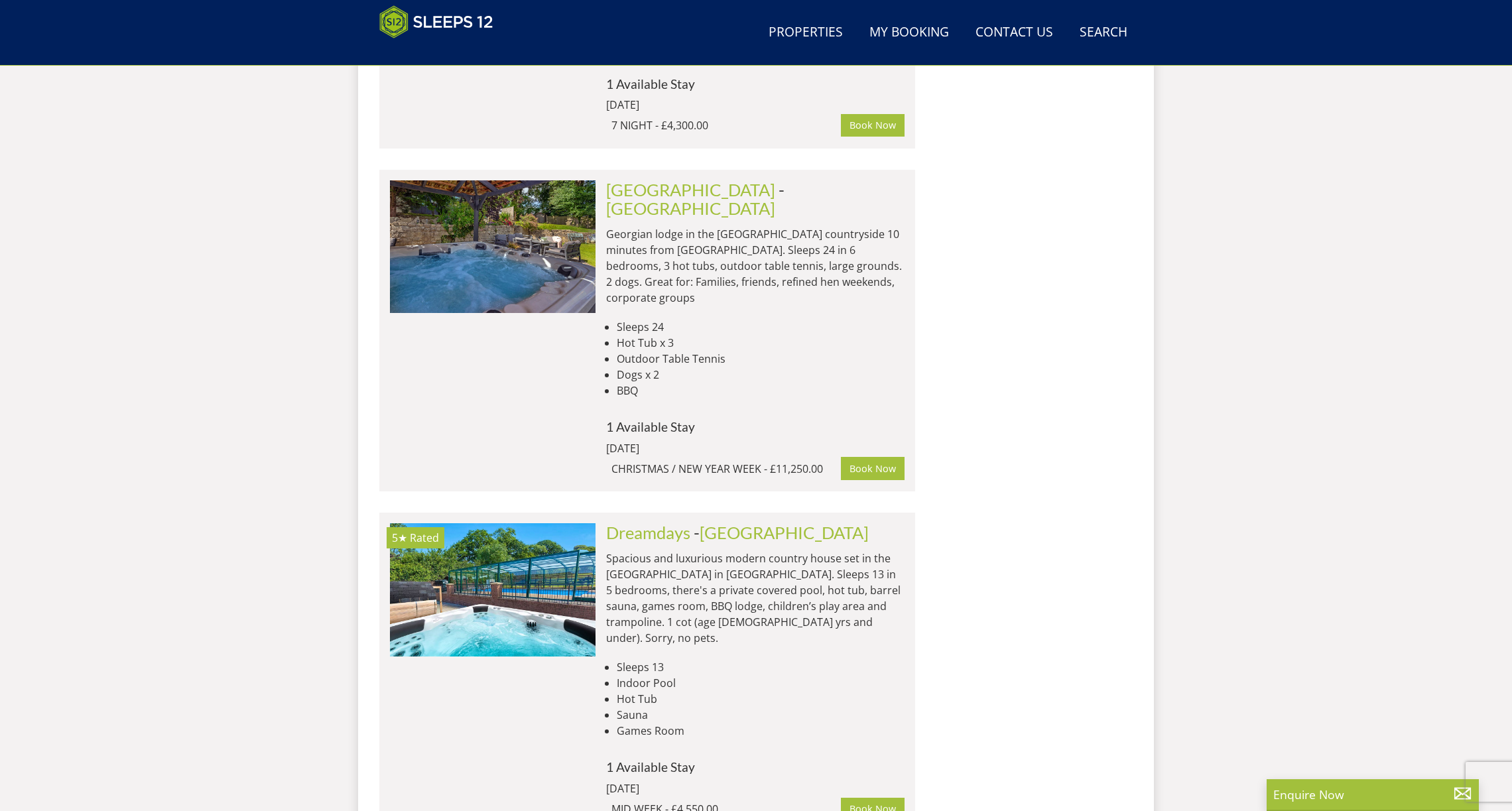
scroll to position [2502, 0]
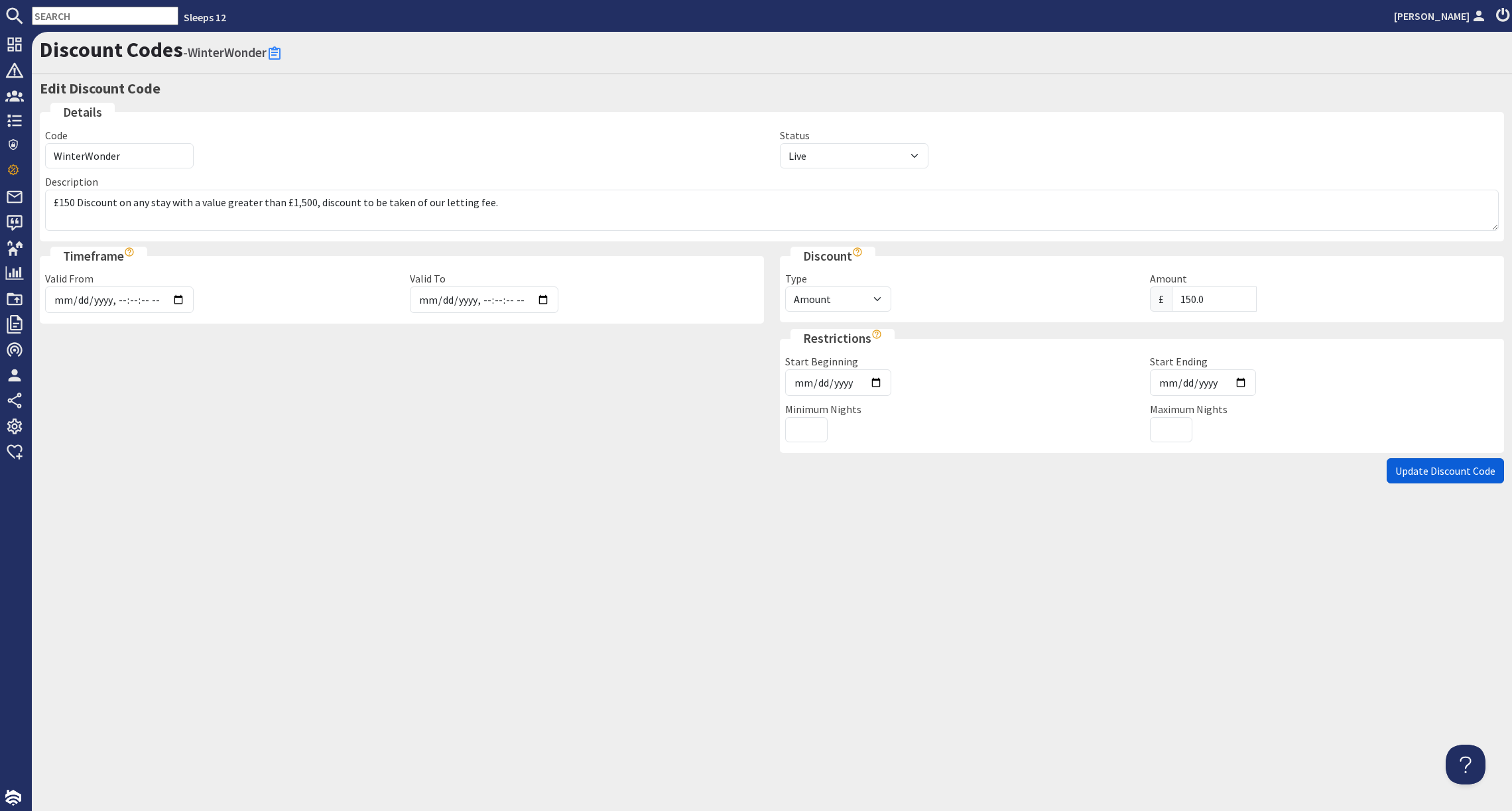
click at [1409, 468] on span "Update Discount Code" at bounding box center [1445, 470] width 100 height 13
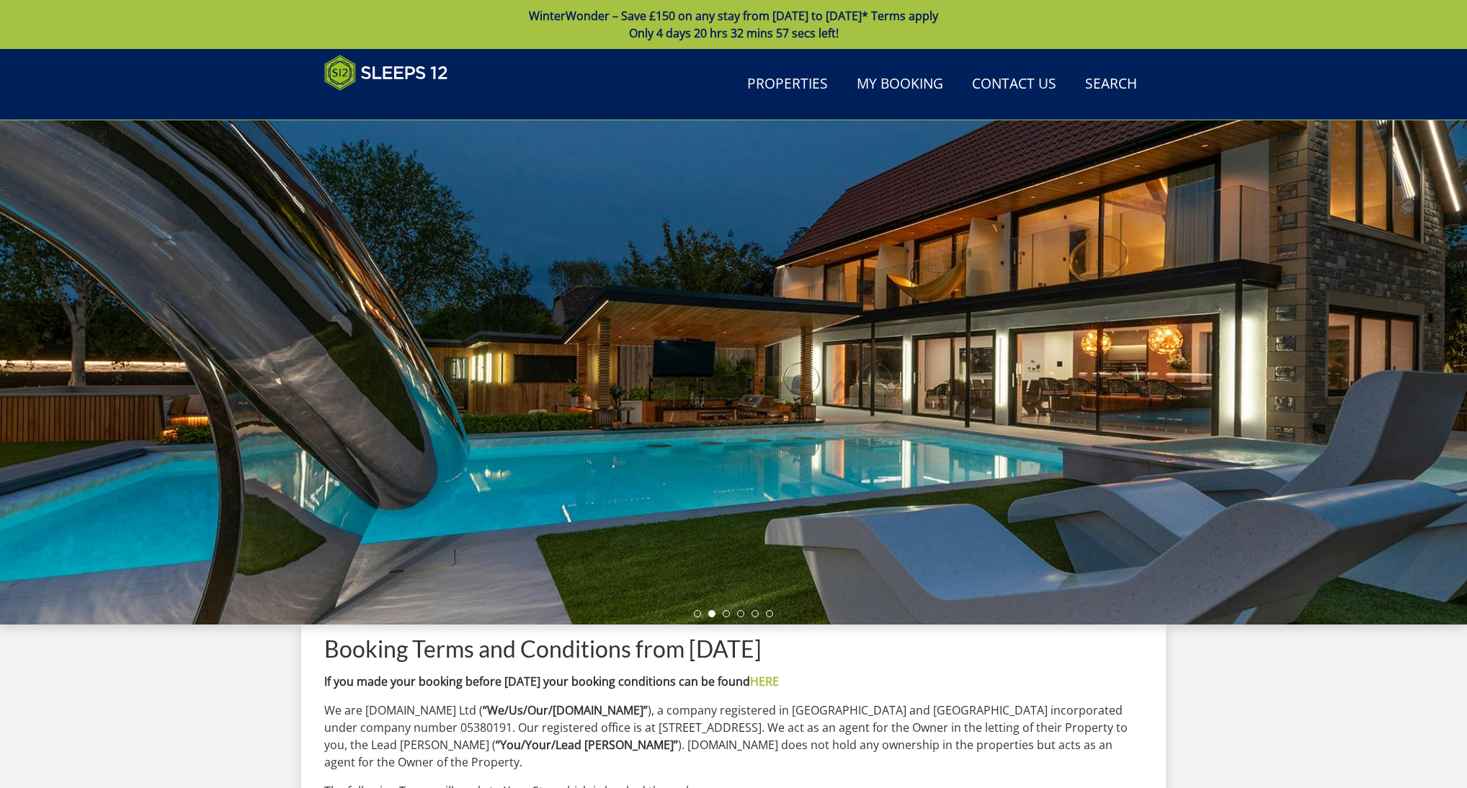
scroll to position [3290, 0]
